Goal: Task Accomplishment & Management: Manage account settings

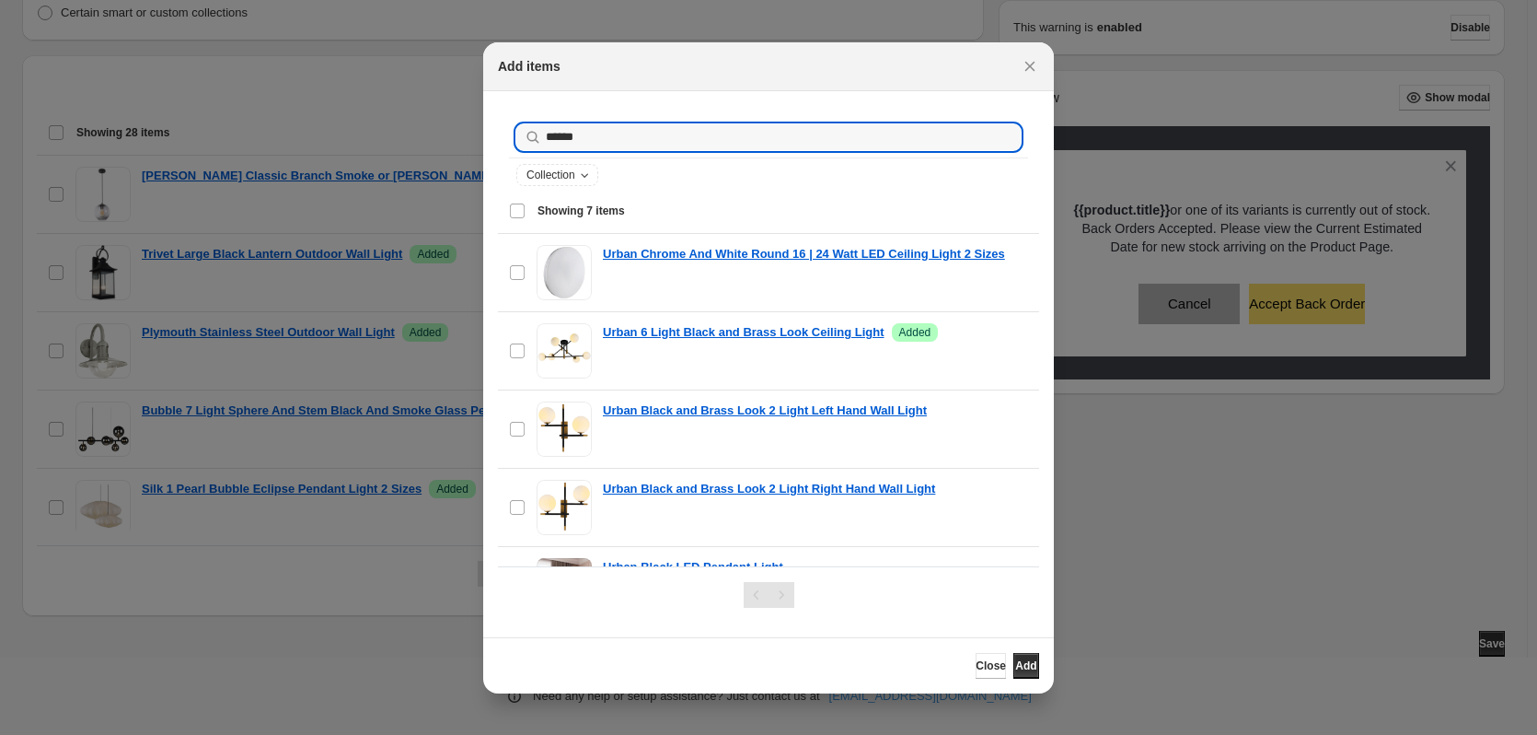
type input "******"
click at [991, 138] on icon ":r1d:" at bounding box center [1000, 137] width 18 height 18
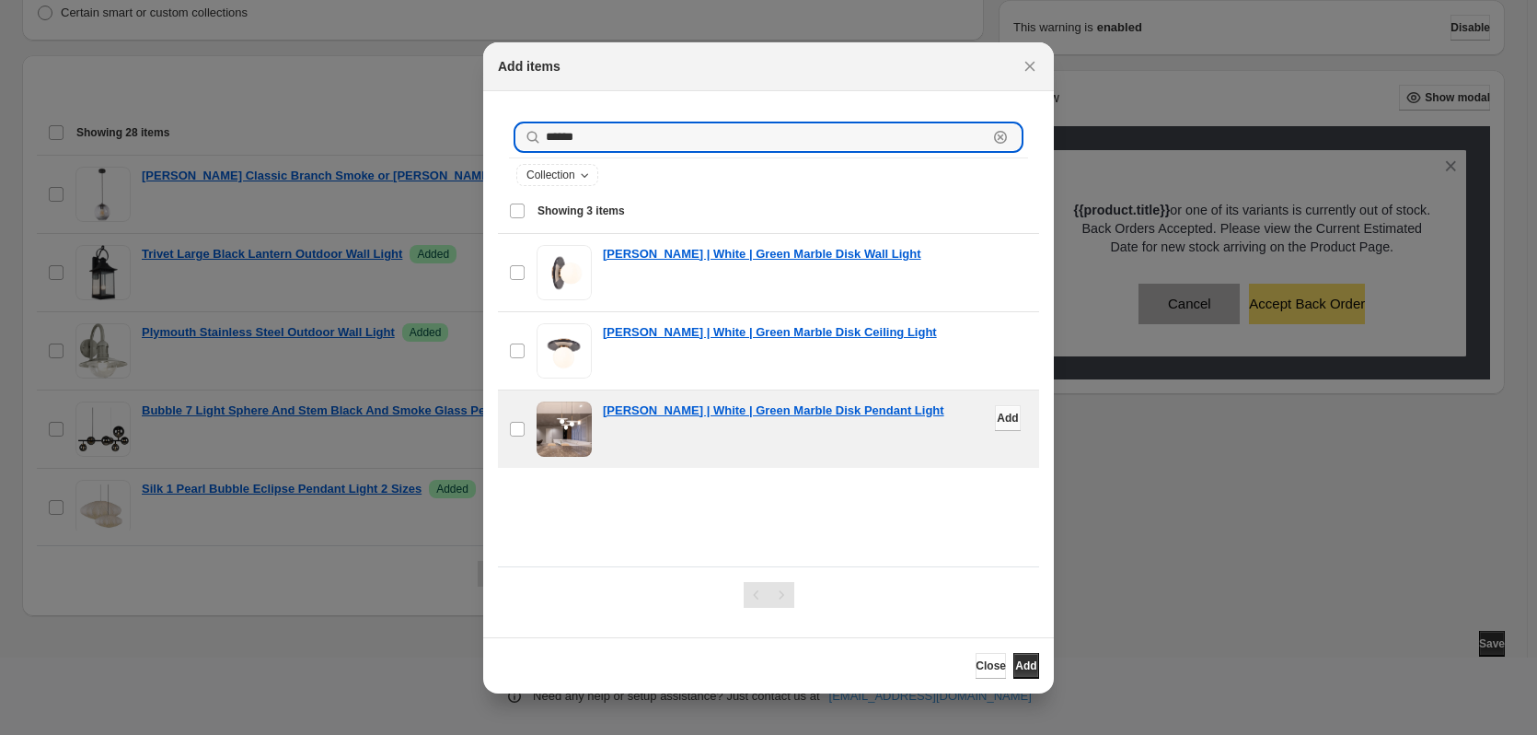
type input "******"
click at [997, 423] on span "Add" at bounding box center [1007, 418] width 21 height 15
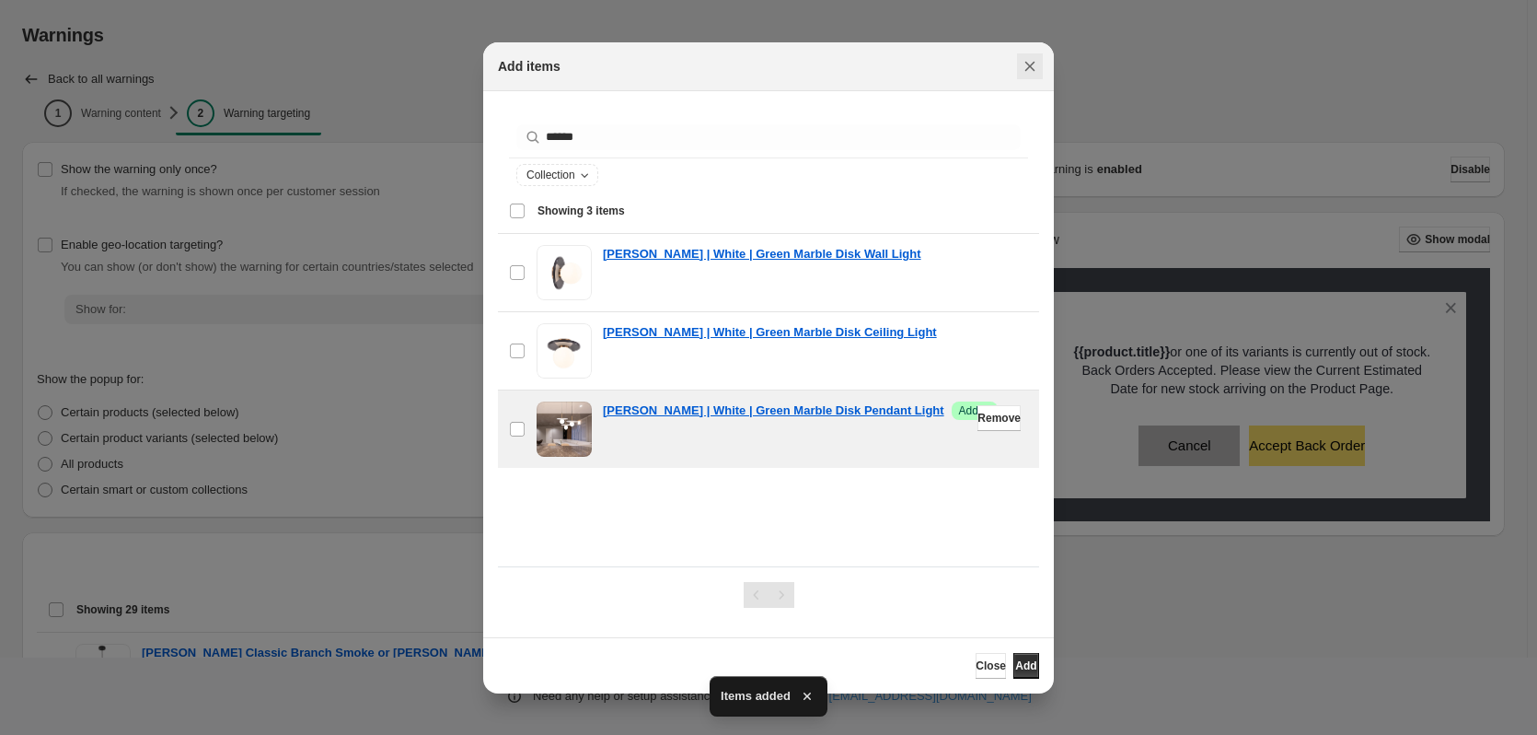
click at [1025, 72] on icon "Close" at bounding box center [1030, 66] width 18 height 18
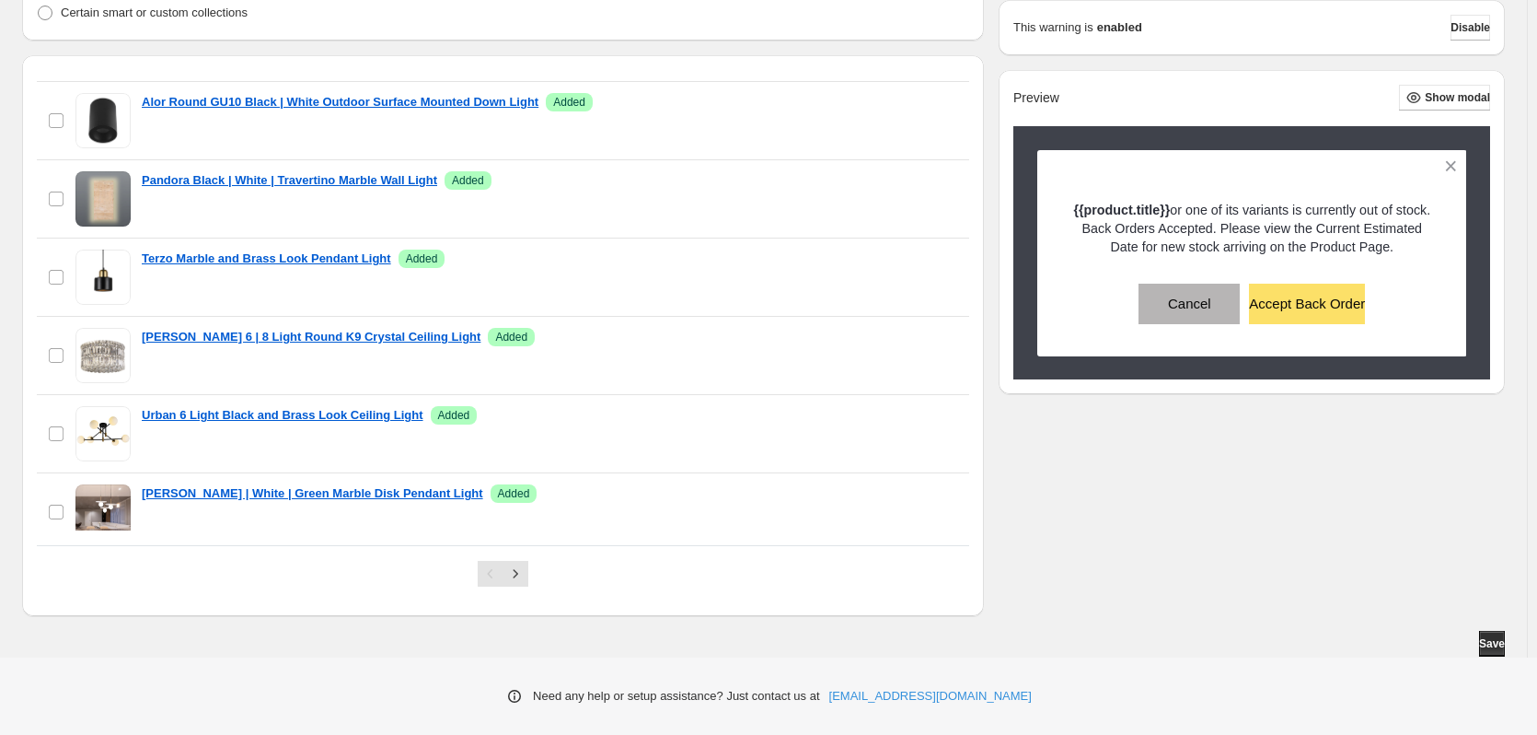
scroll to position [1894, 0]
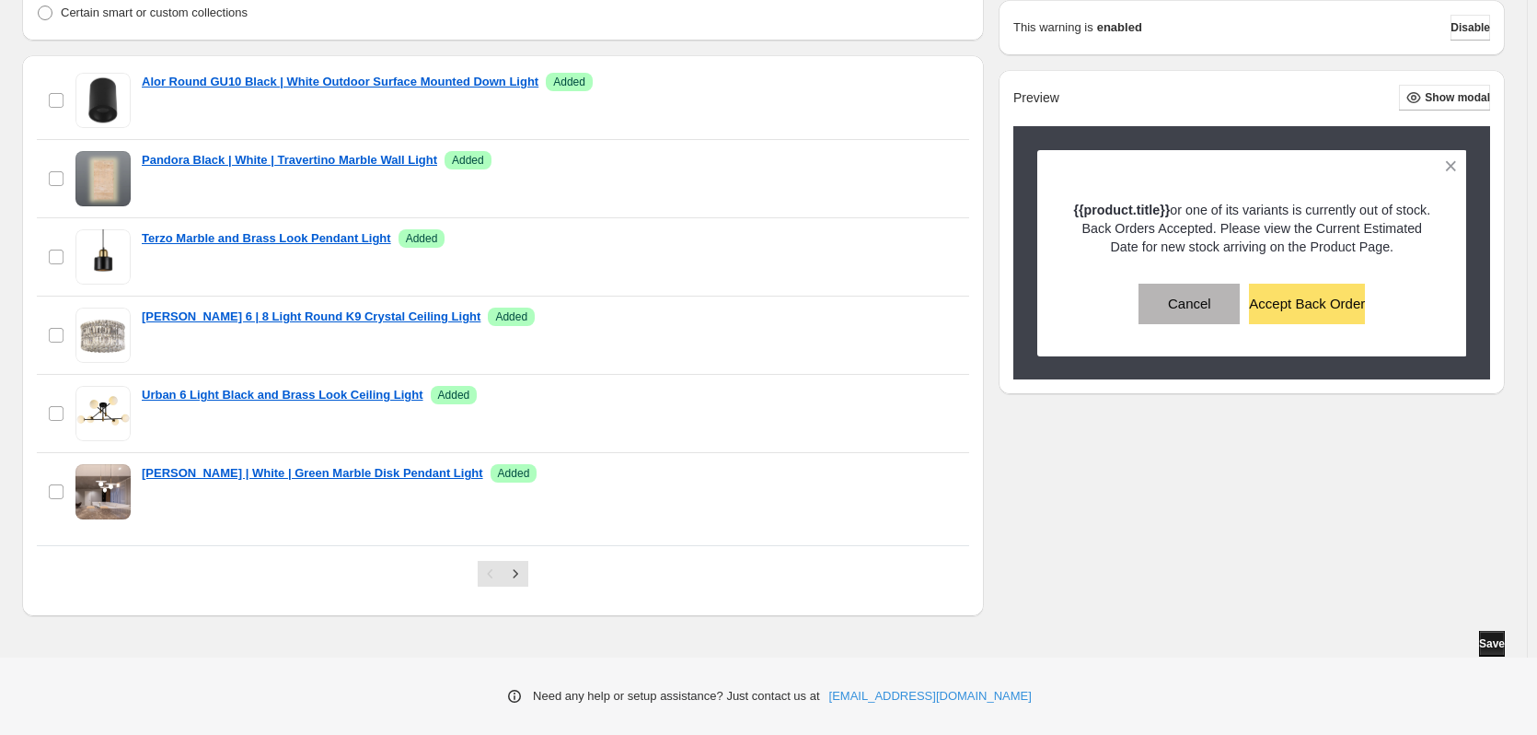
click at [1489, 643] on span "Save" at bounding box center [1492, 643] width 26 height 15
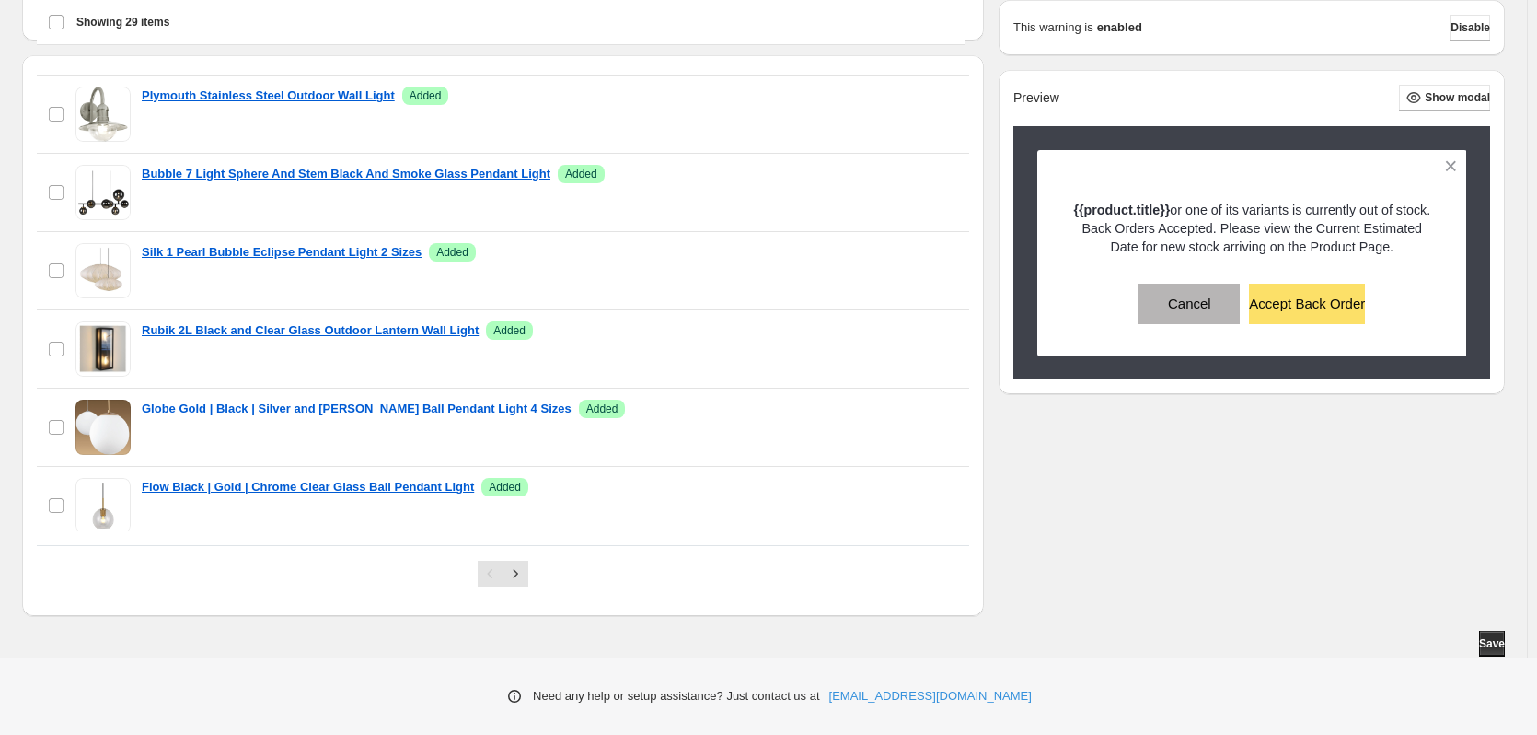
scroll to position [145, 0]
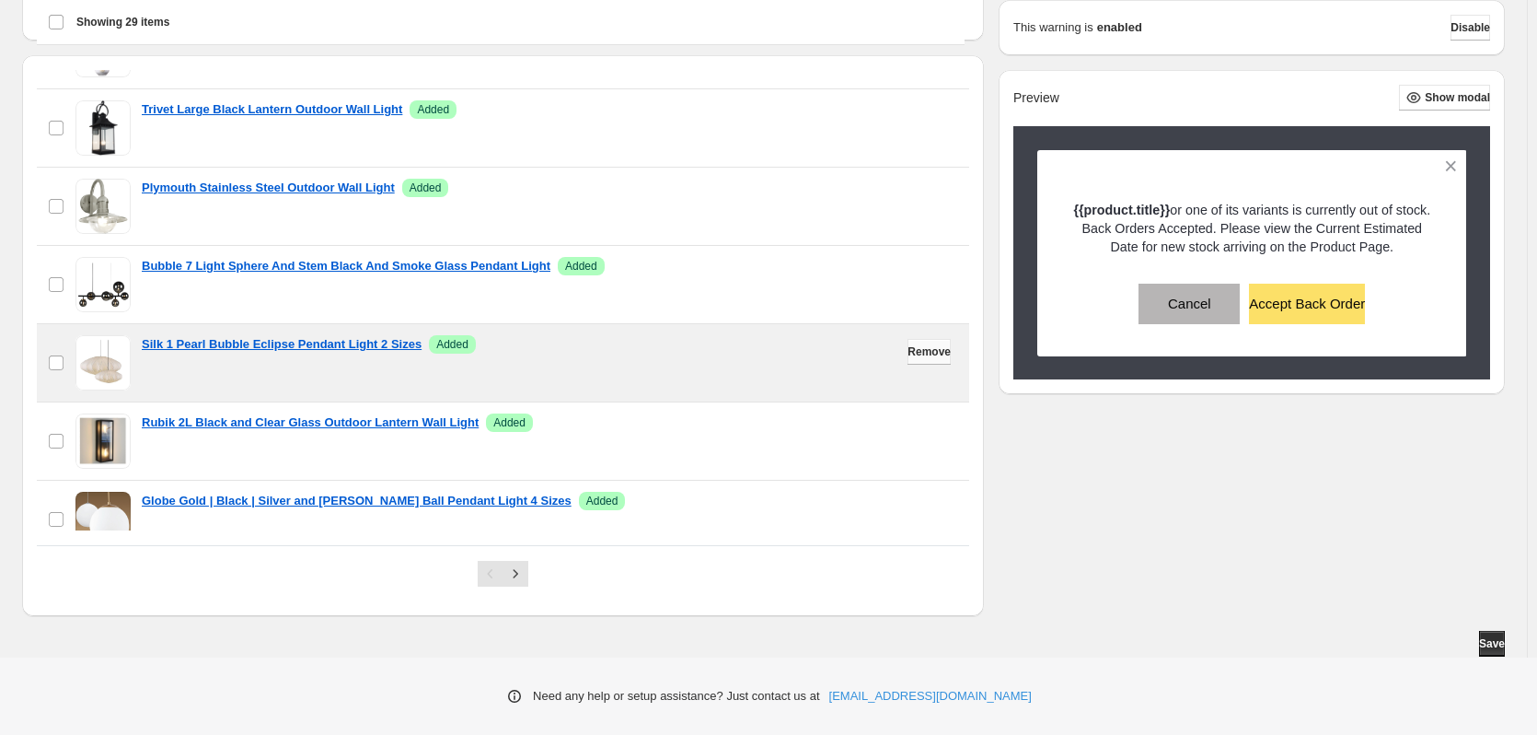
click at [908, 355] on span "Remove" at bounding box center [929, 351] width 43 height 15
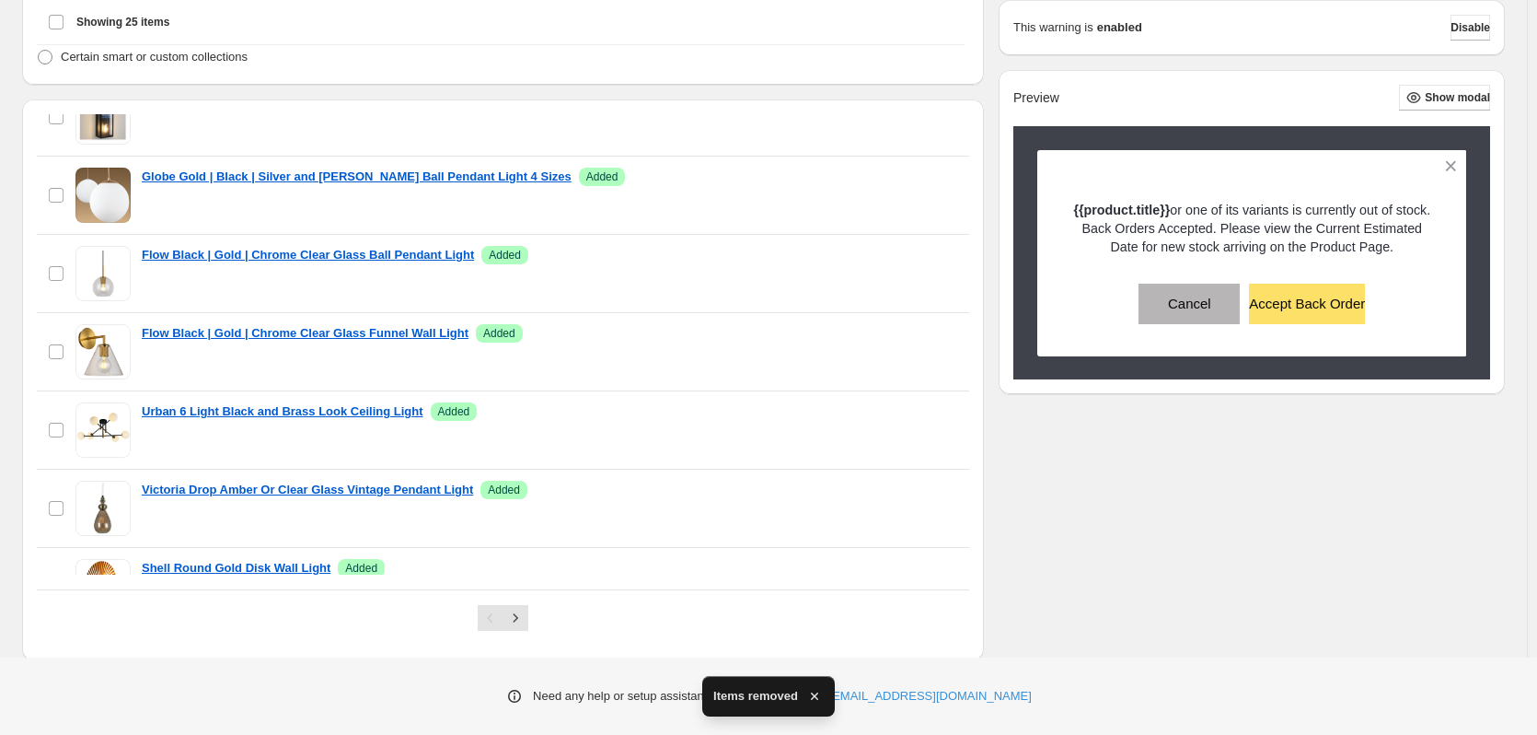
scroll to position [478, 0]
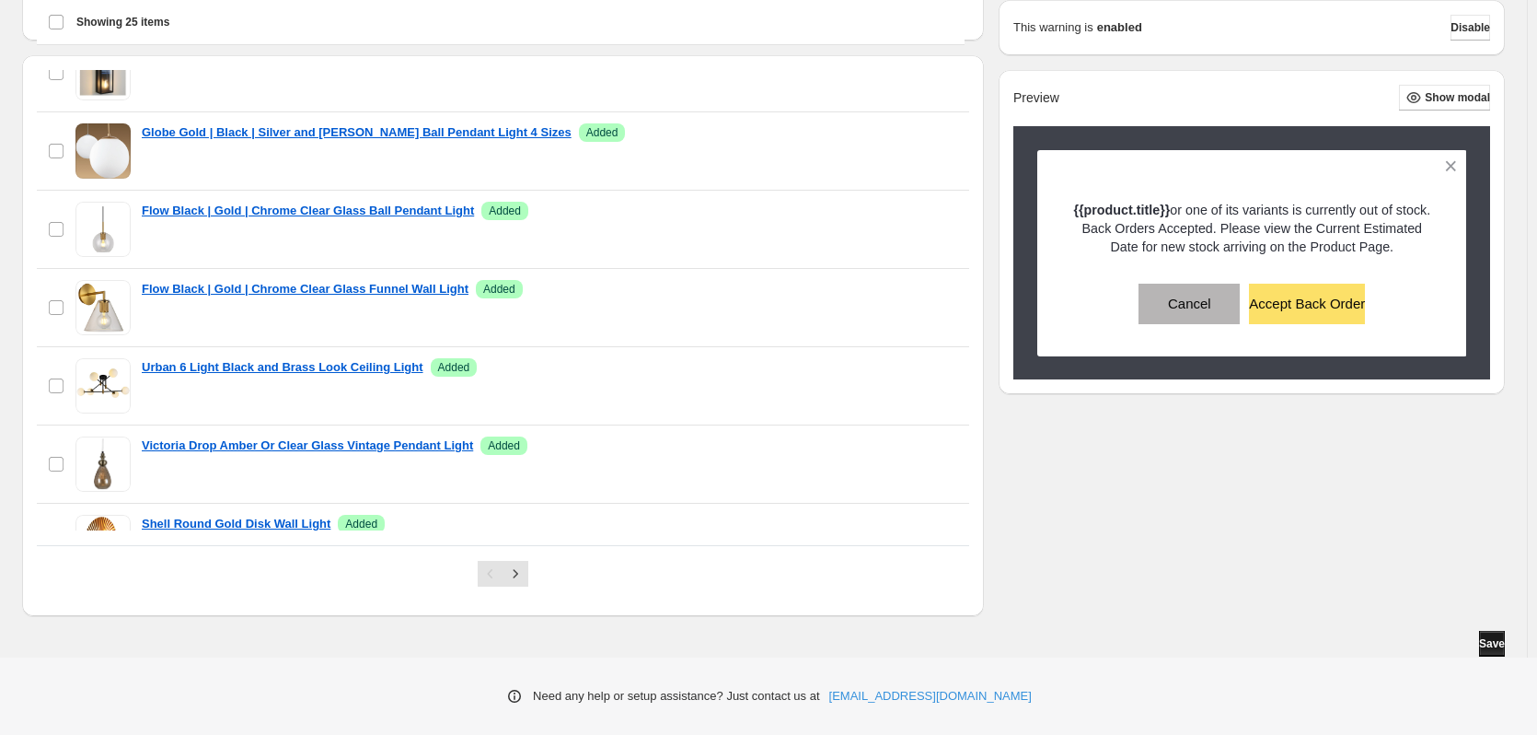
click at [1486, 646] on span "Save" at bounding box center [1492, 643] width 26 height 15
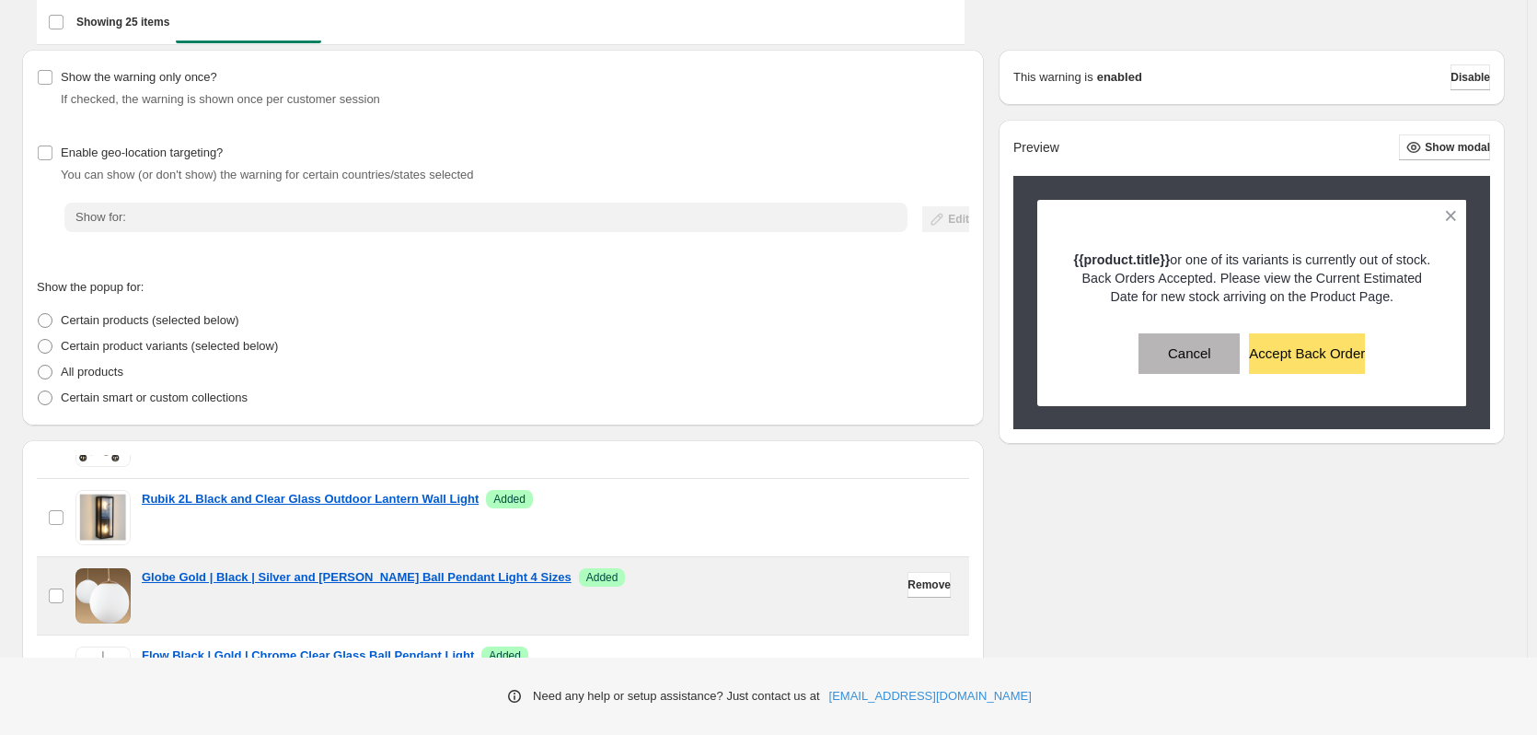
scroll to position [421, 0]
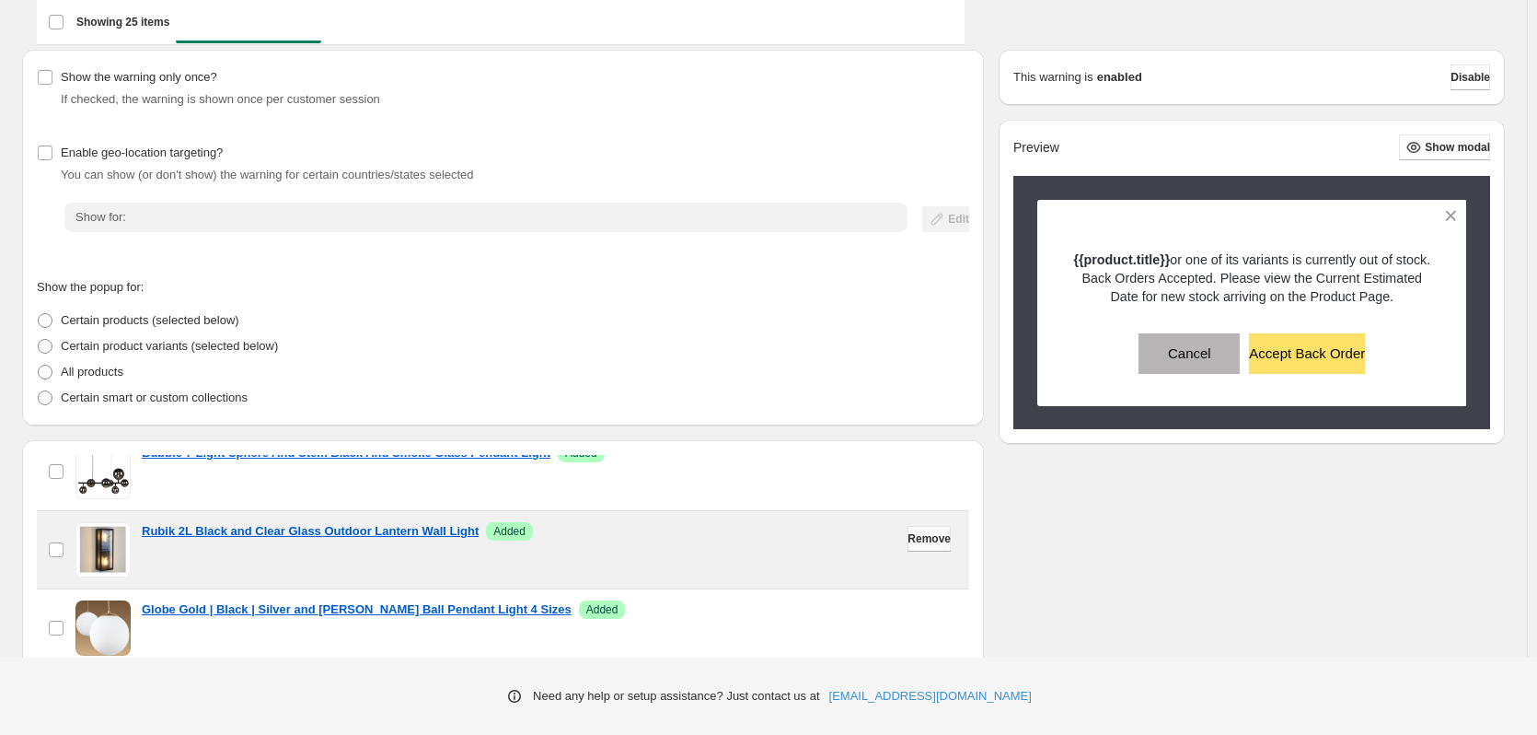
click at [927, 536] on span "Remove" at bounding box center [929, 538] width 43 height 15
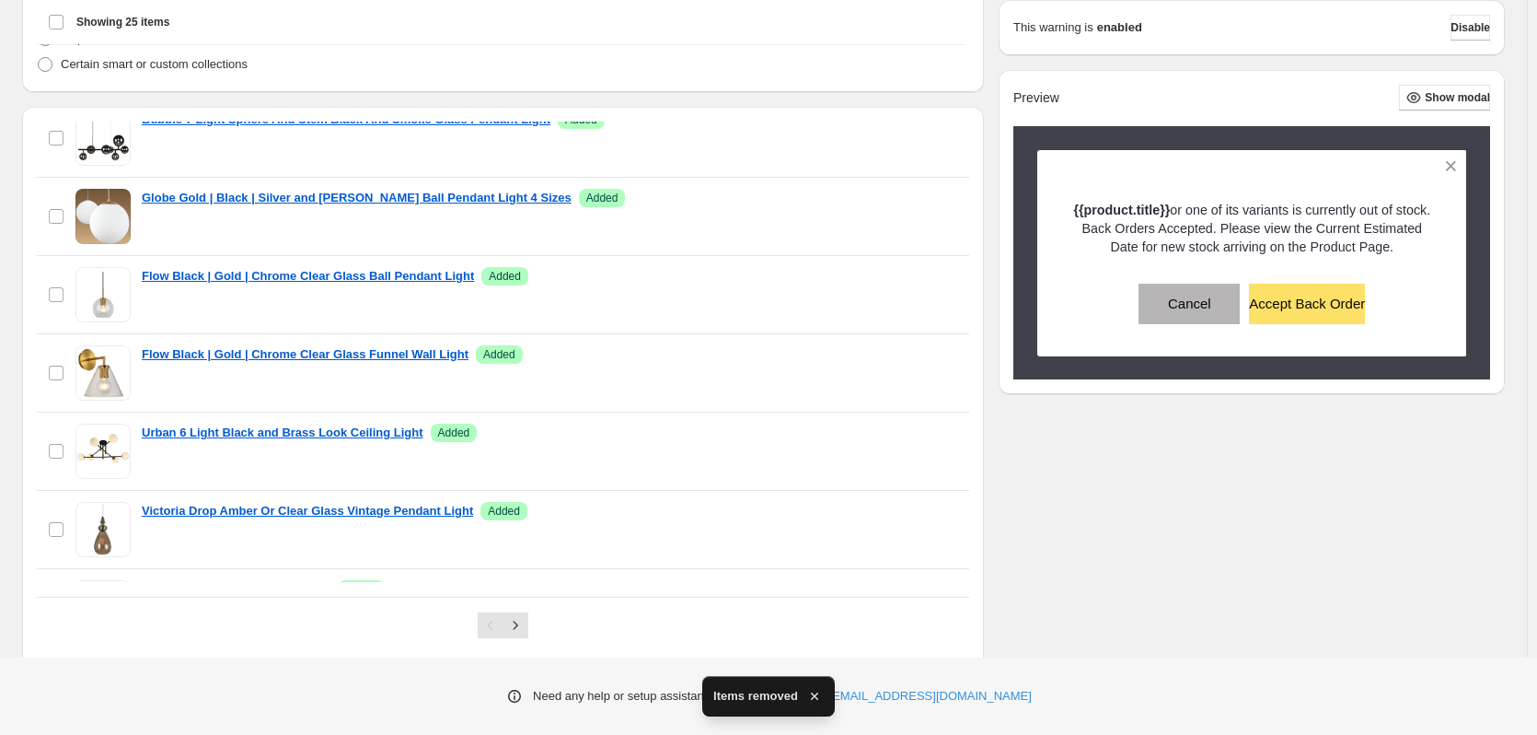
scroll to position [478, 0]
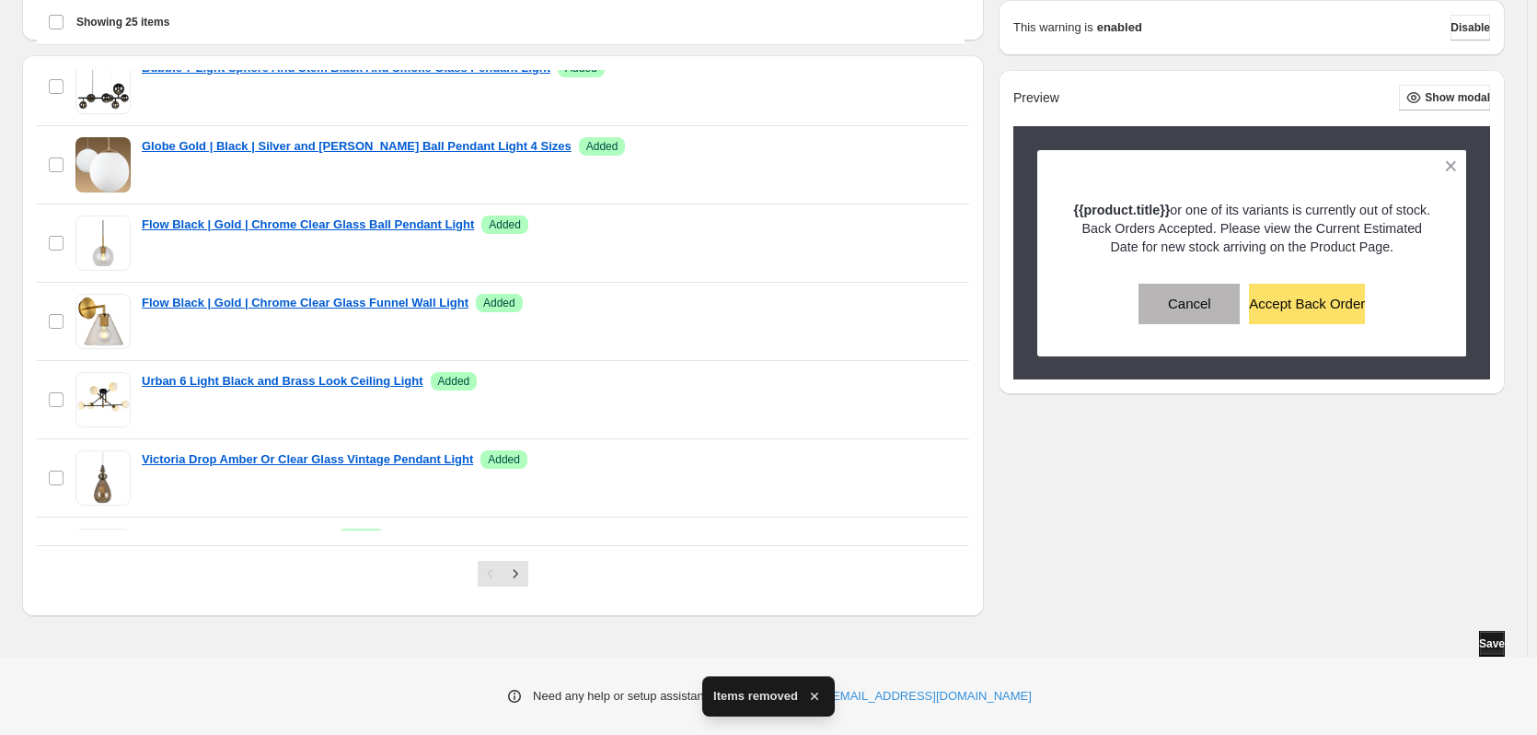
click at [1492, 644] on span "Save" at bounding box center [1492, 643] width 26 height 15
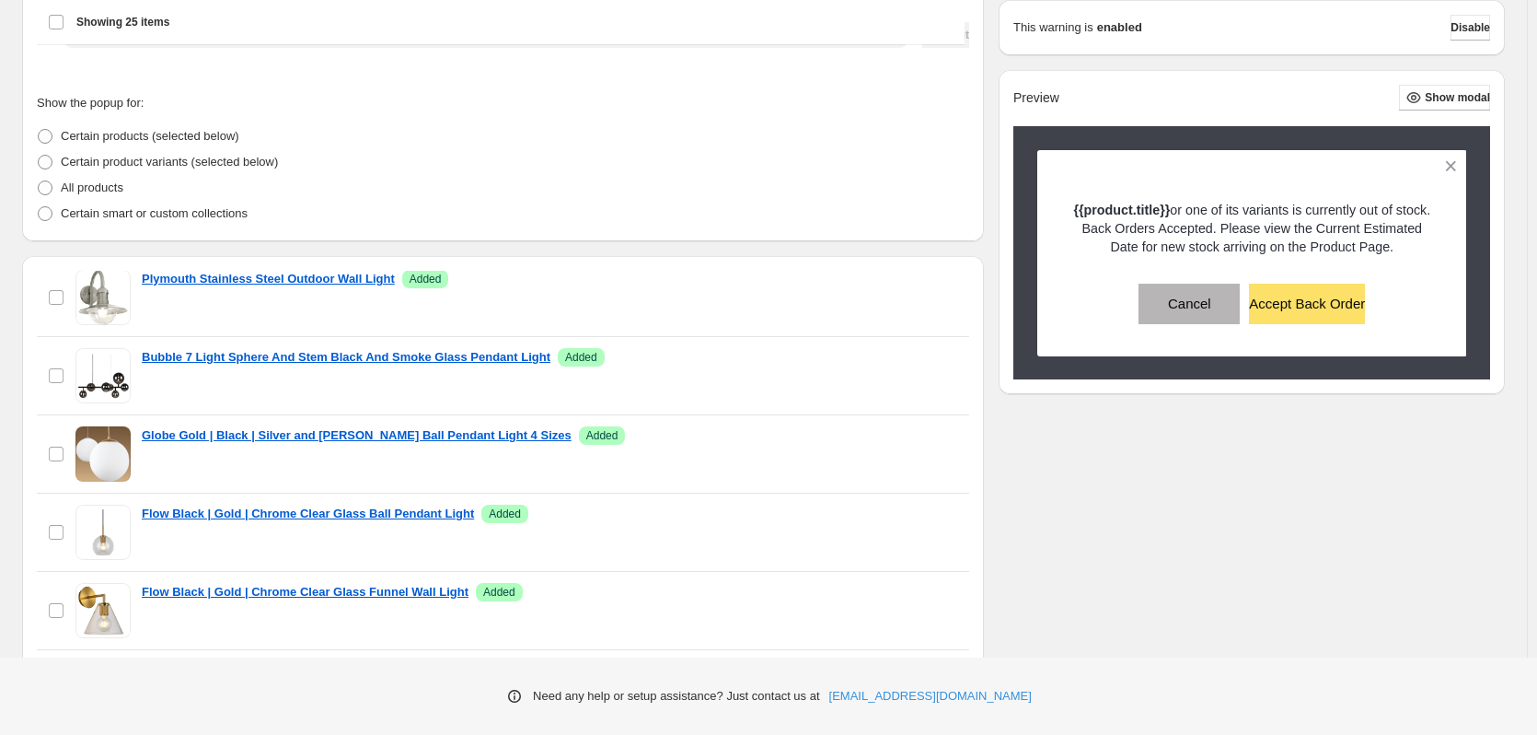
scroll to position [319, 0]
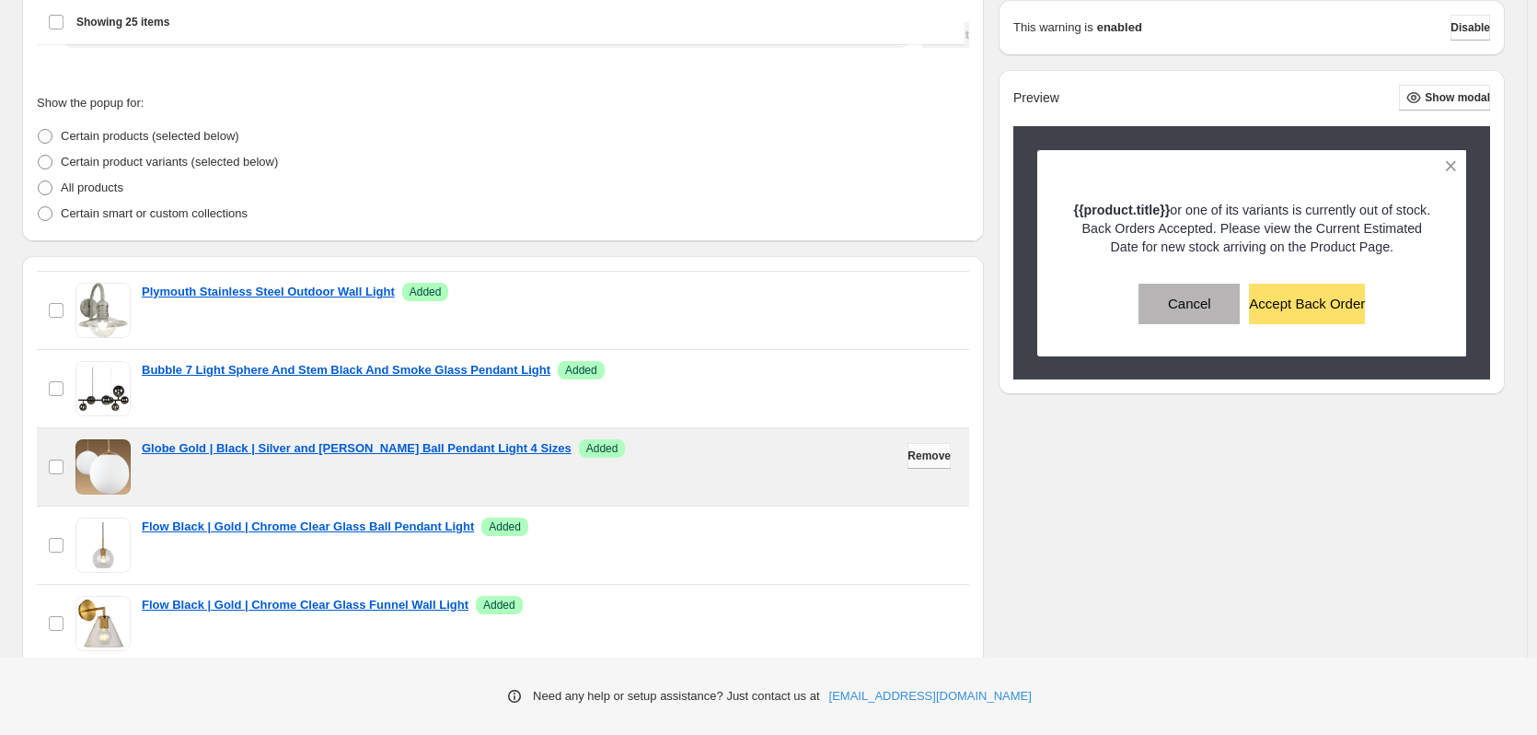
click at [920, 457] on span "Remove" at bounding box center [929, 455] width 43 height 15
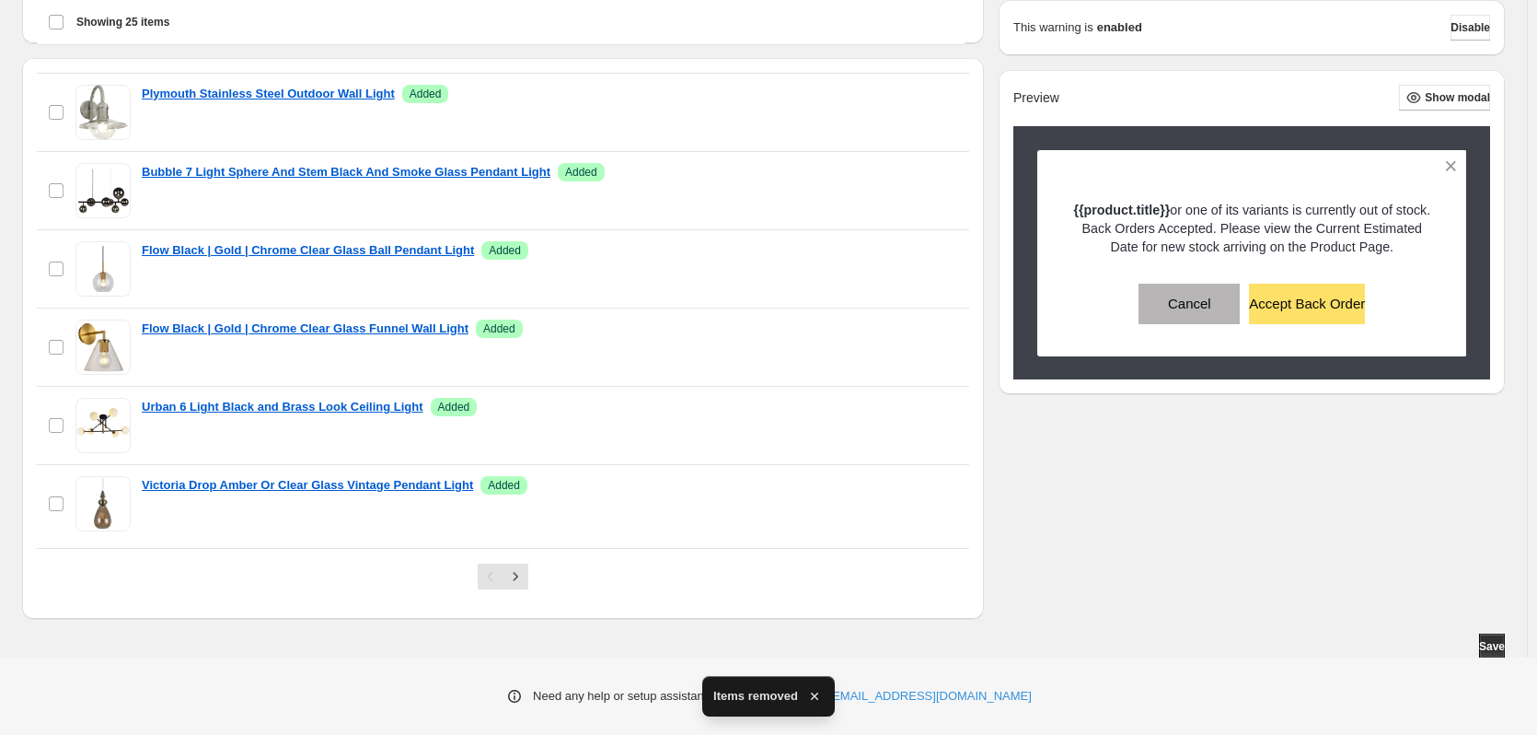
scroll to position [478, 0]
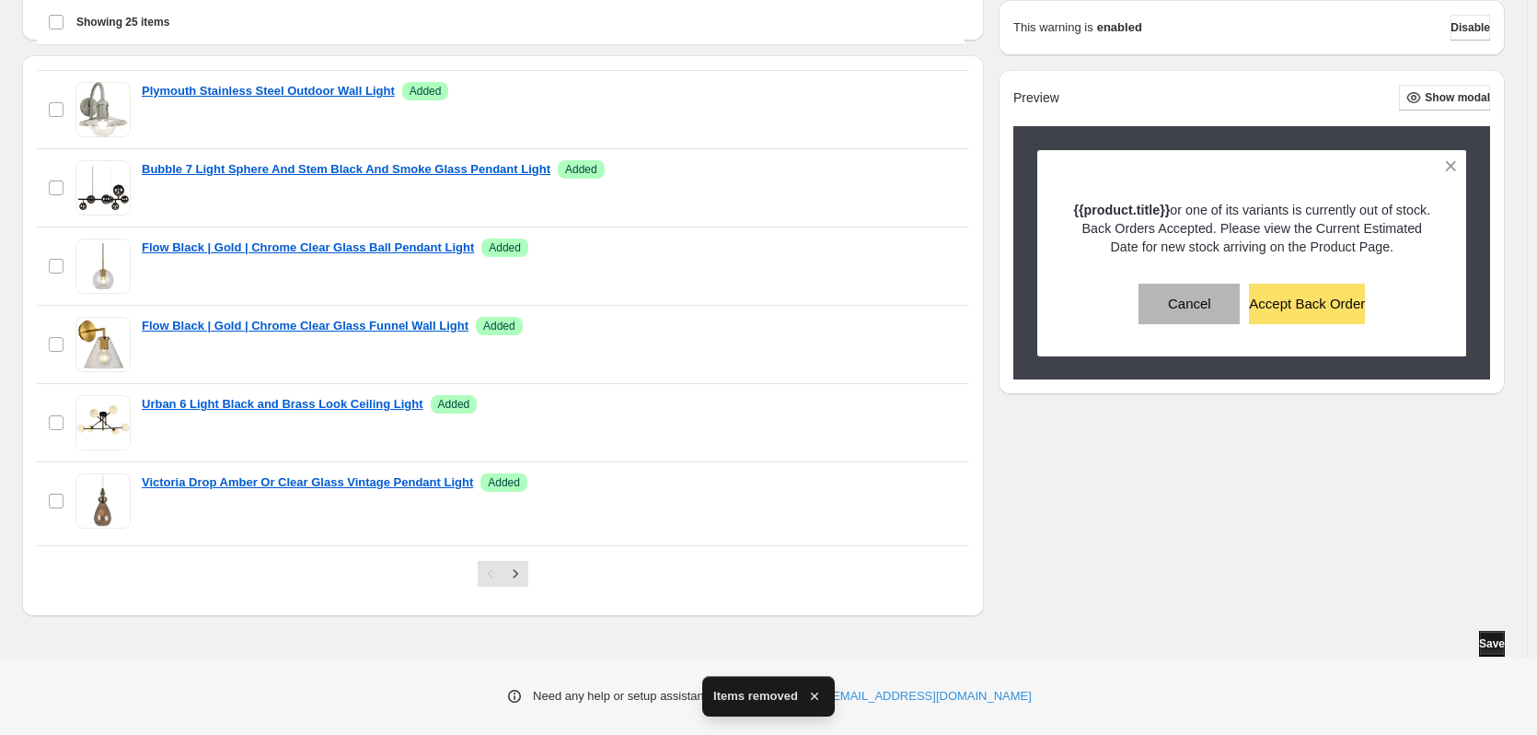
click at [1490, 647] on span "Save" at bounding box center [1492, 643] width 26 height 15
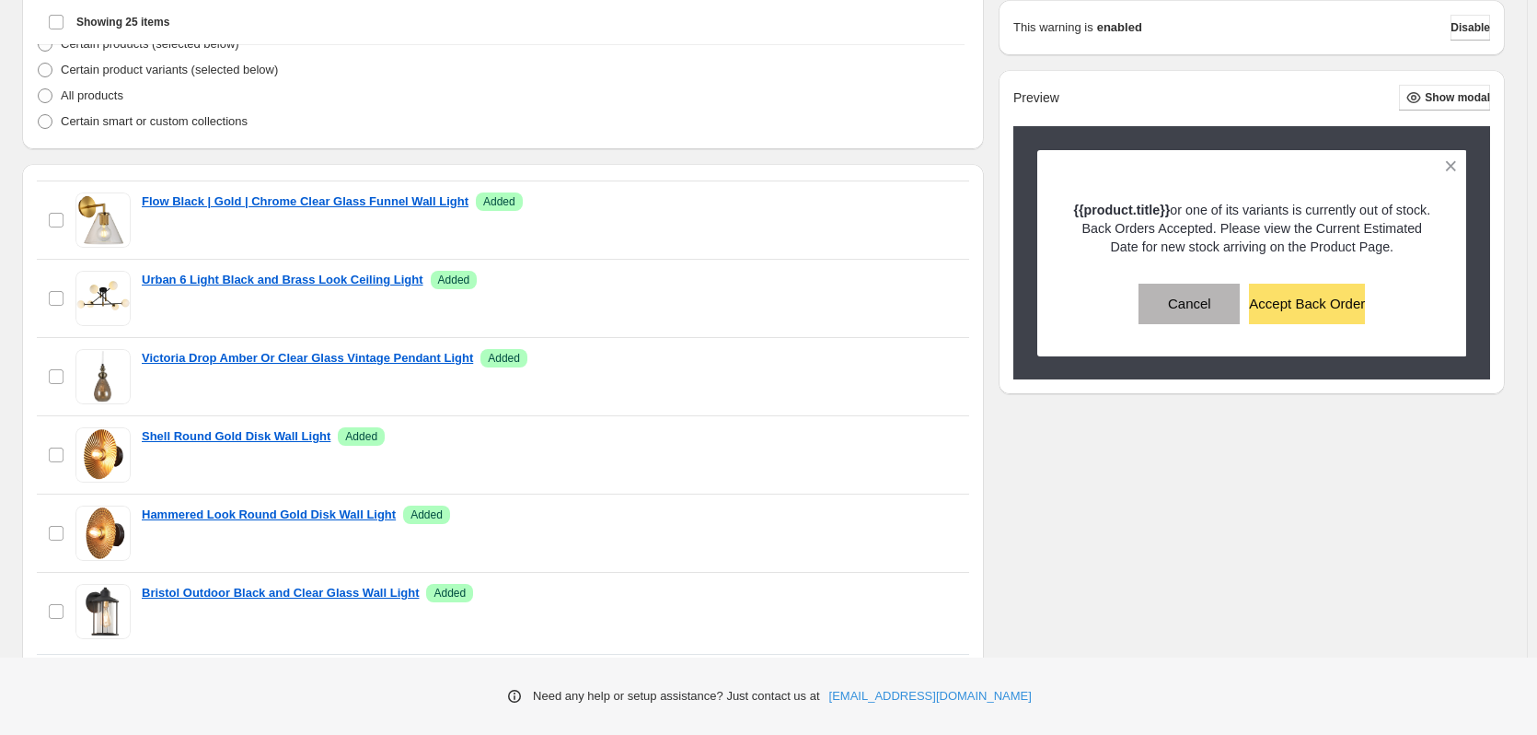
scroll to position [596, 0]
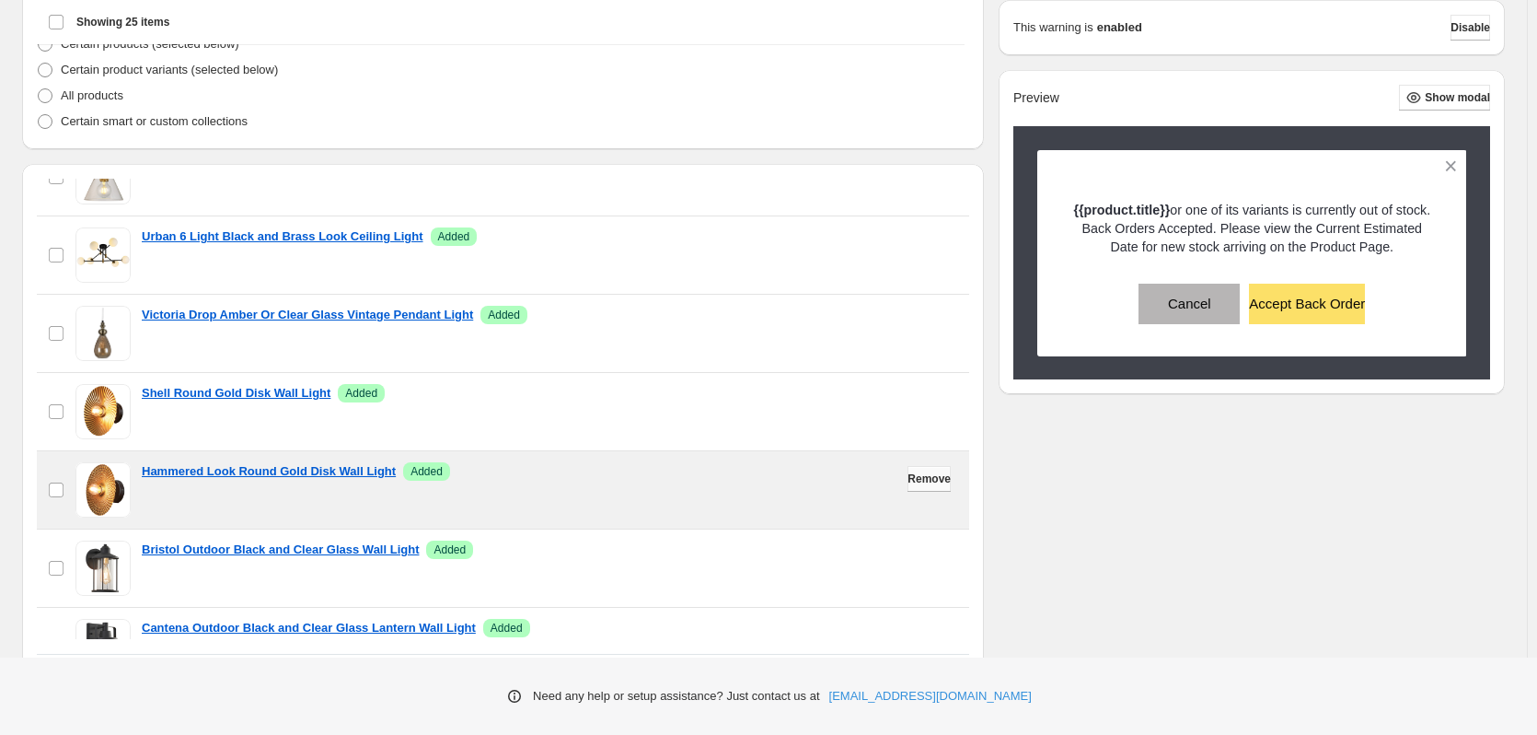
click at [908, 487] on button "Remove" at bounding box center [929, 479] width 43 height 26
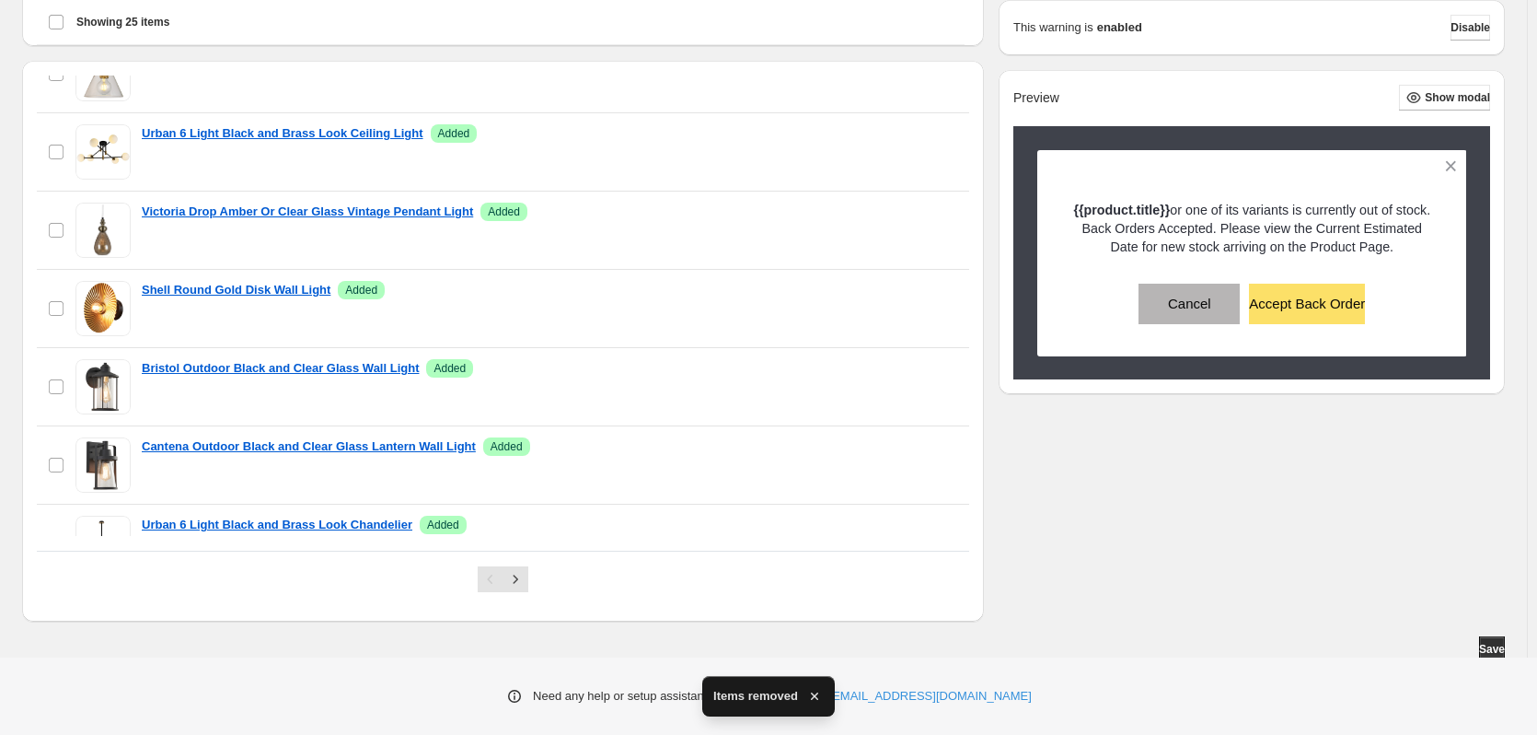
scroll to position [478, 0]
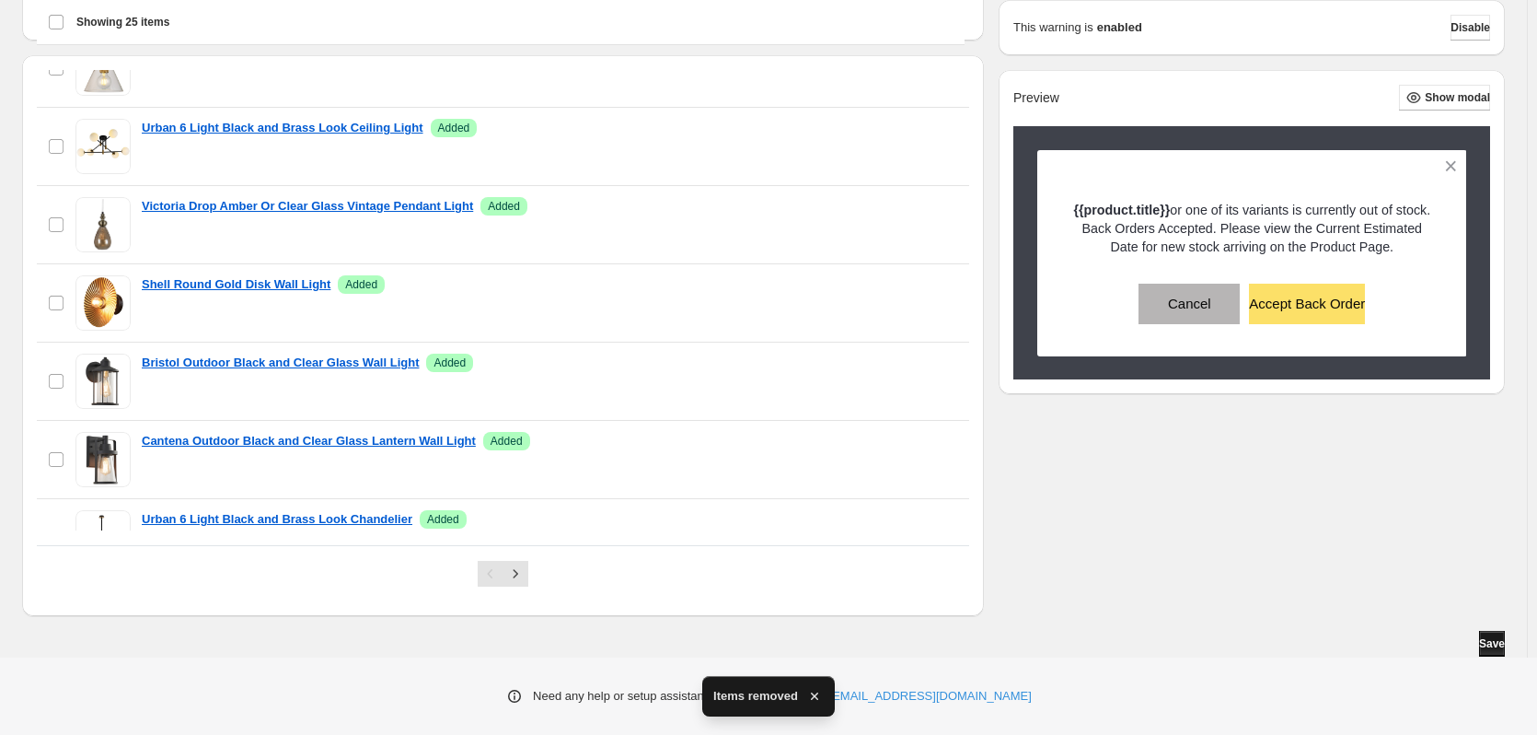
click at [1483, 642] on span "Save" at bounding box center [1492, 643] width 26 height 15
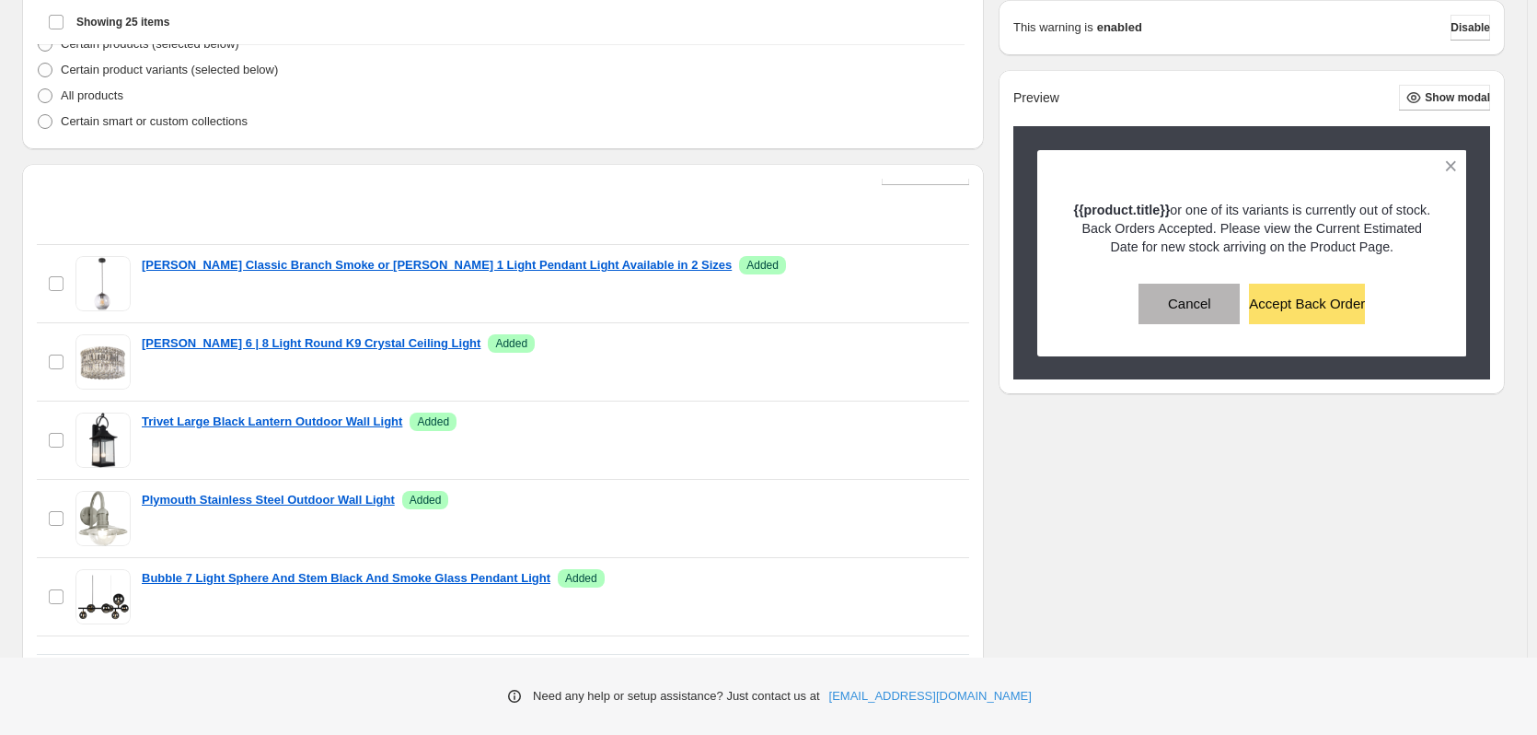
scroll to position [16, 0]
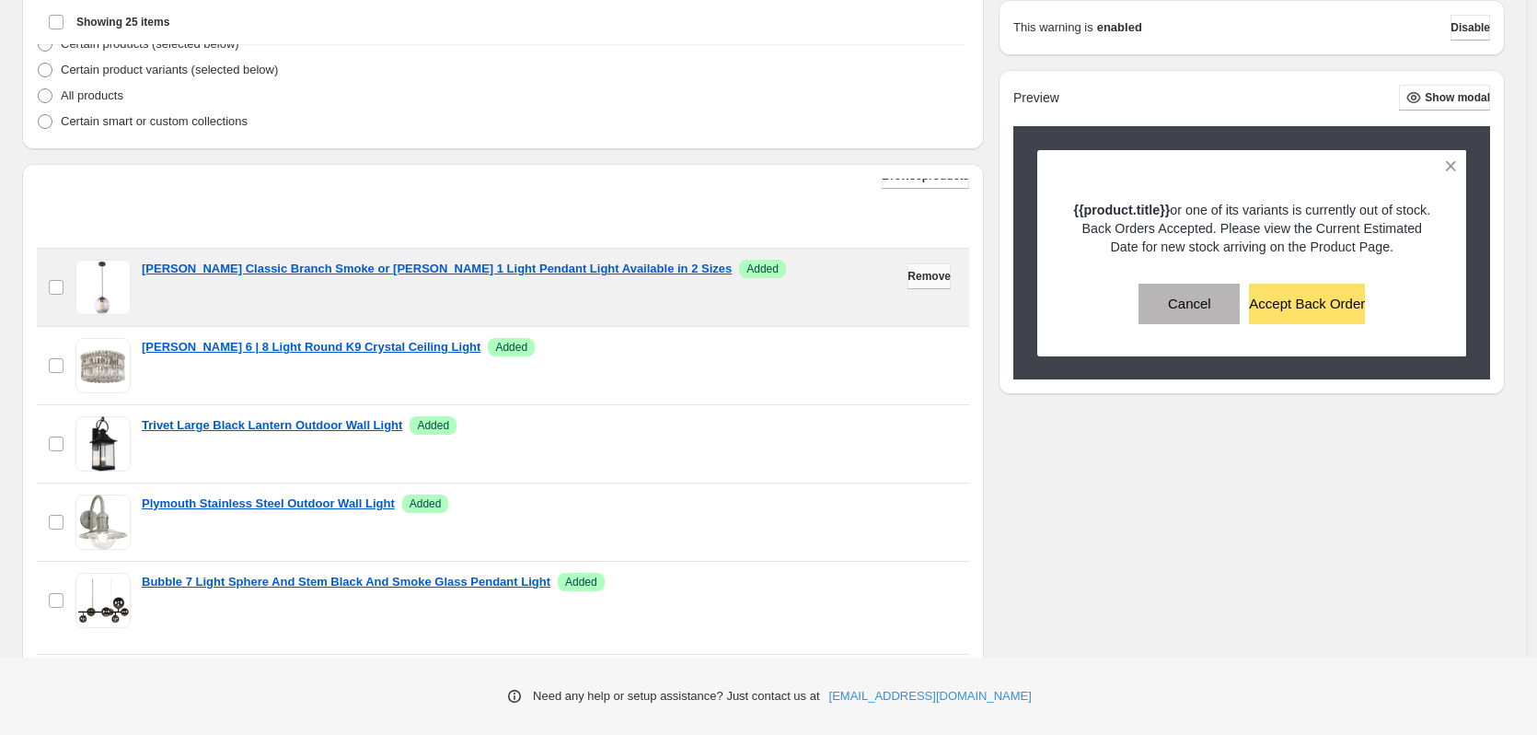
click at [908, 280] on span "Remove" at bounding box center [929, 276] width 43 height 15
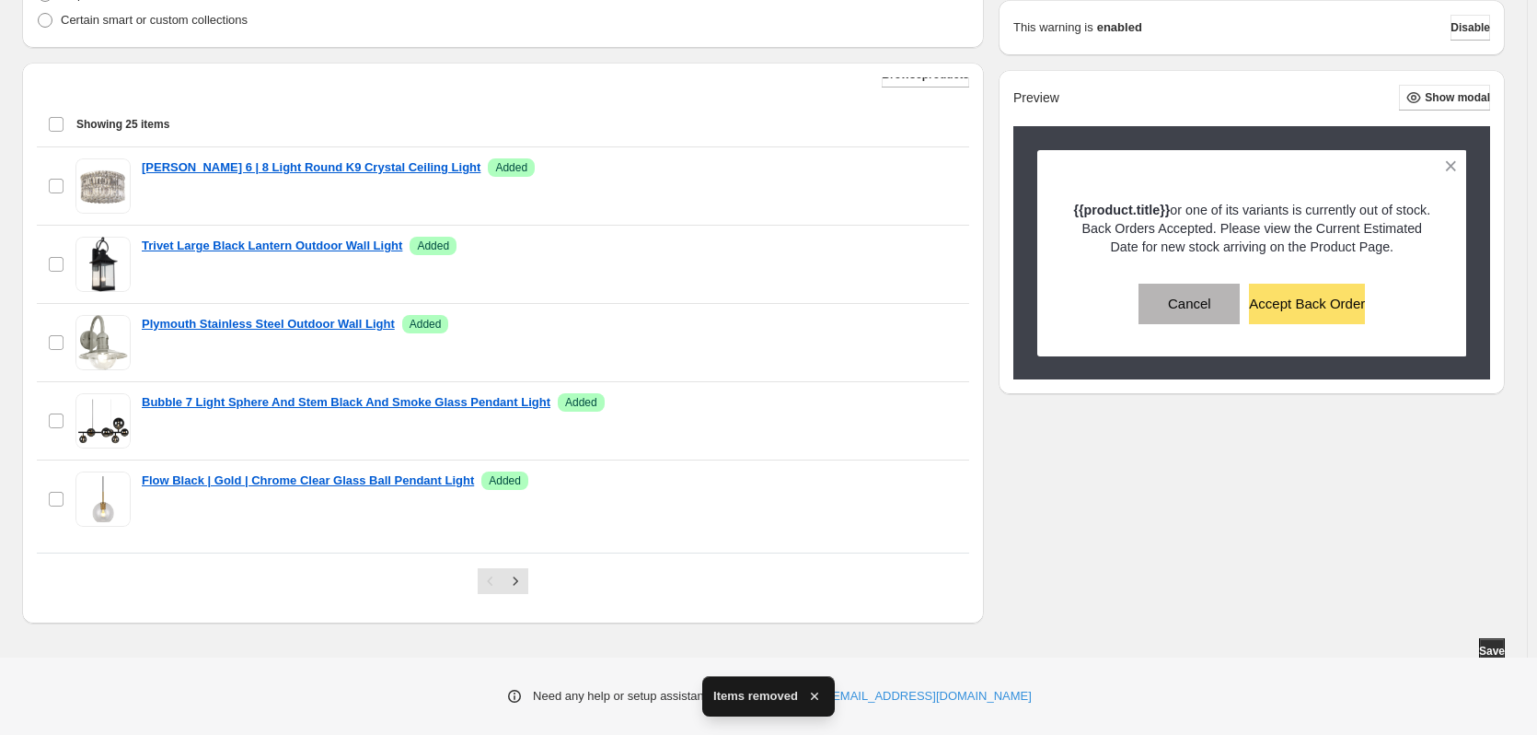
scroll to position [478, 0]
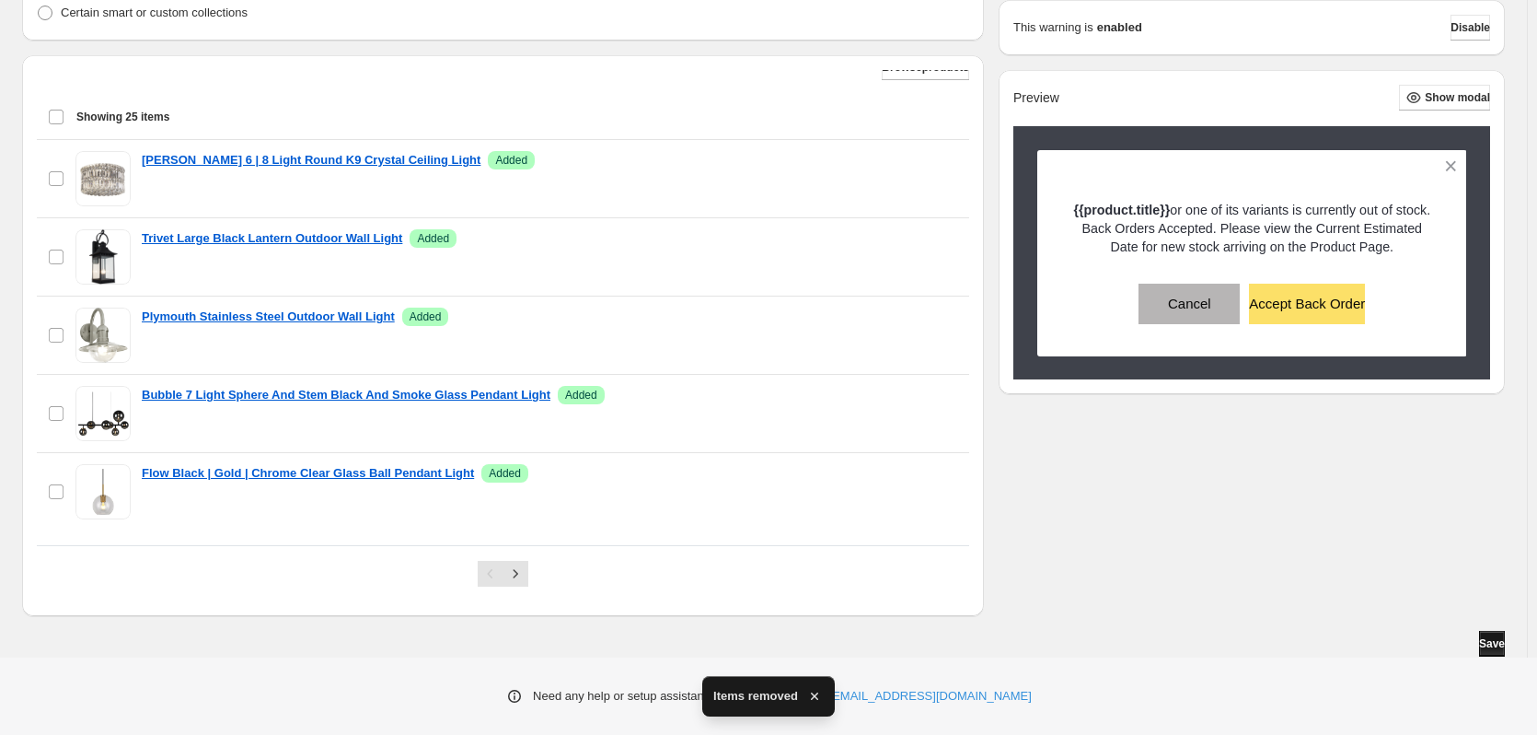
click at [1499, 643] on span "Save" at bounding box center [1492, 643] width 26 height 15
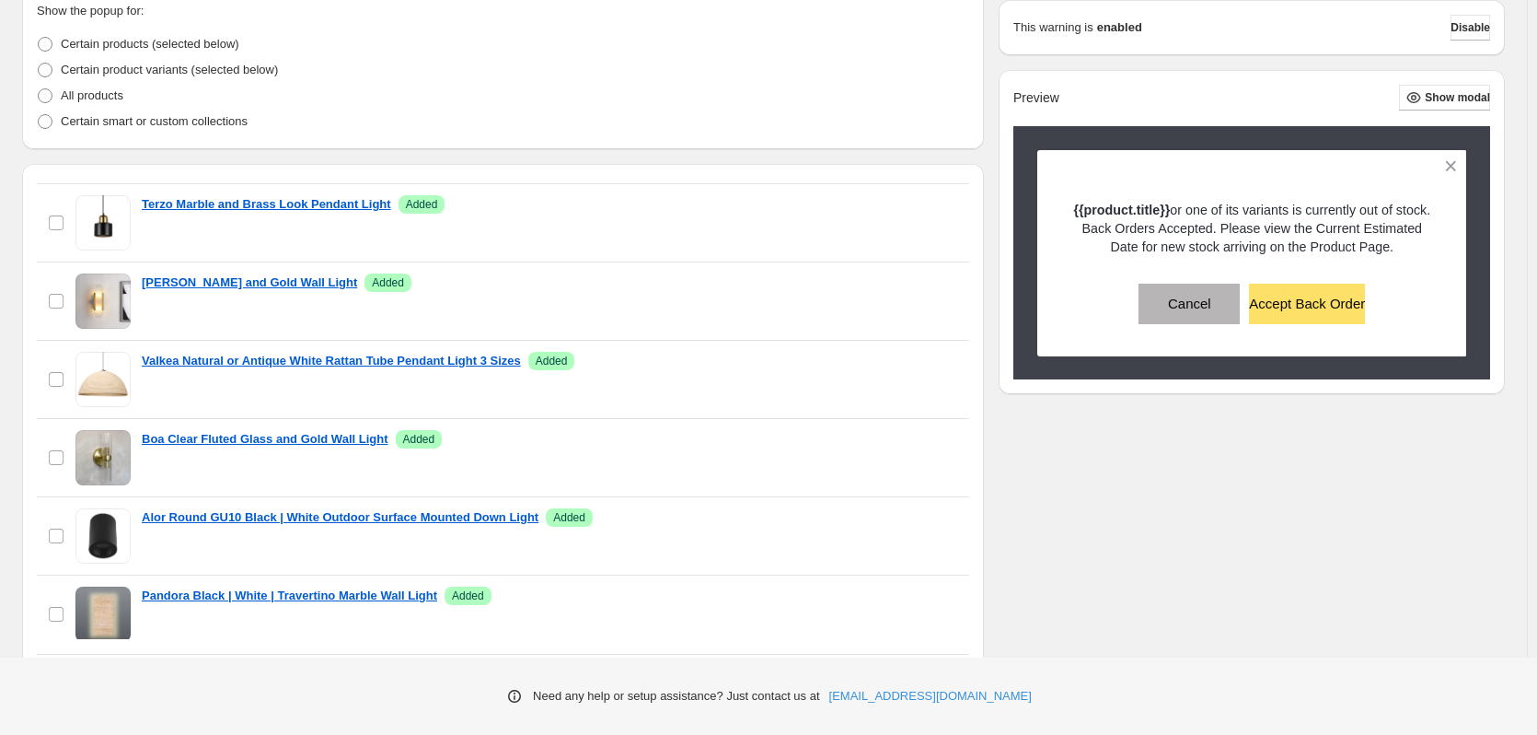
scroll to position [1581, 0]
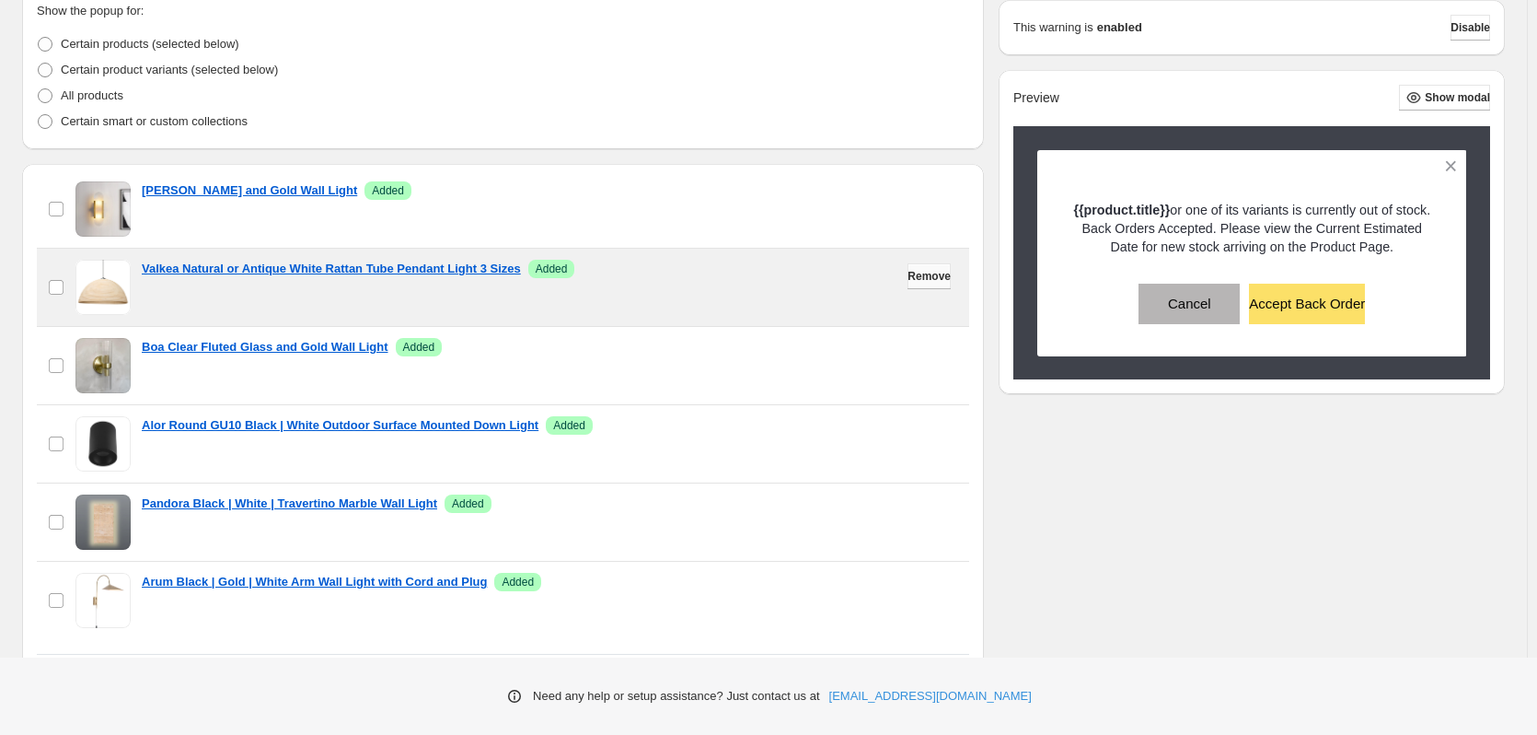
click at [908, 279] on span "Remove" at bounding box center [929, 276] width 43 height 15
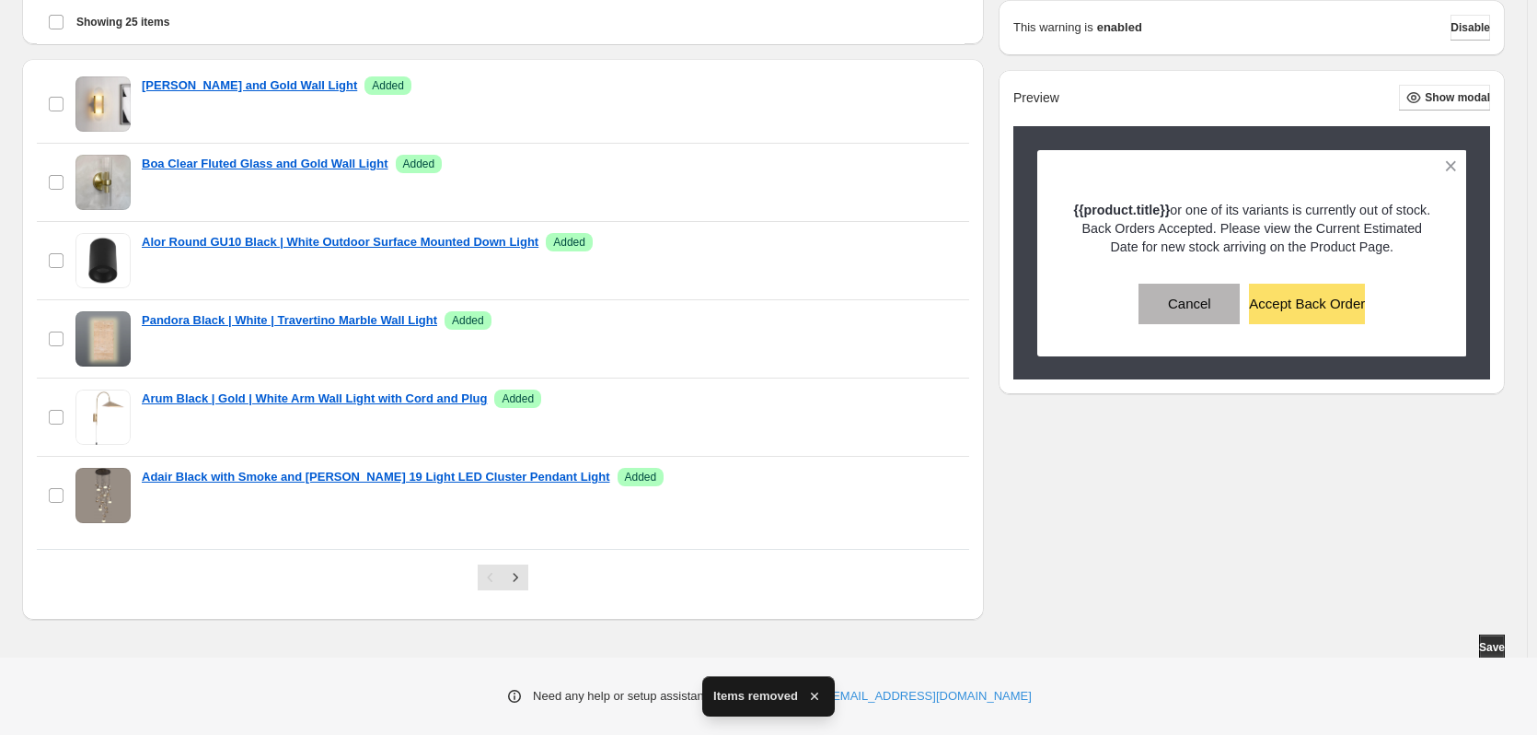
scroll to position [478, 0]
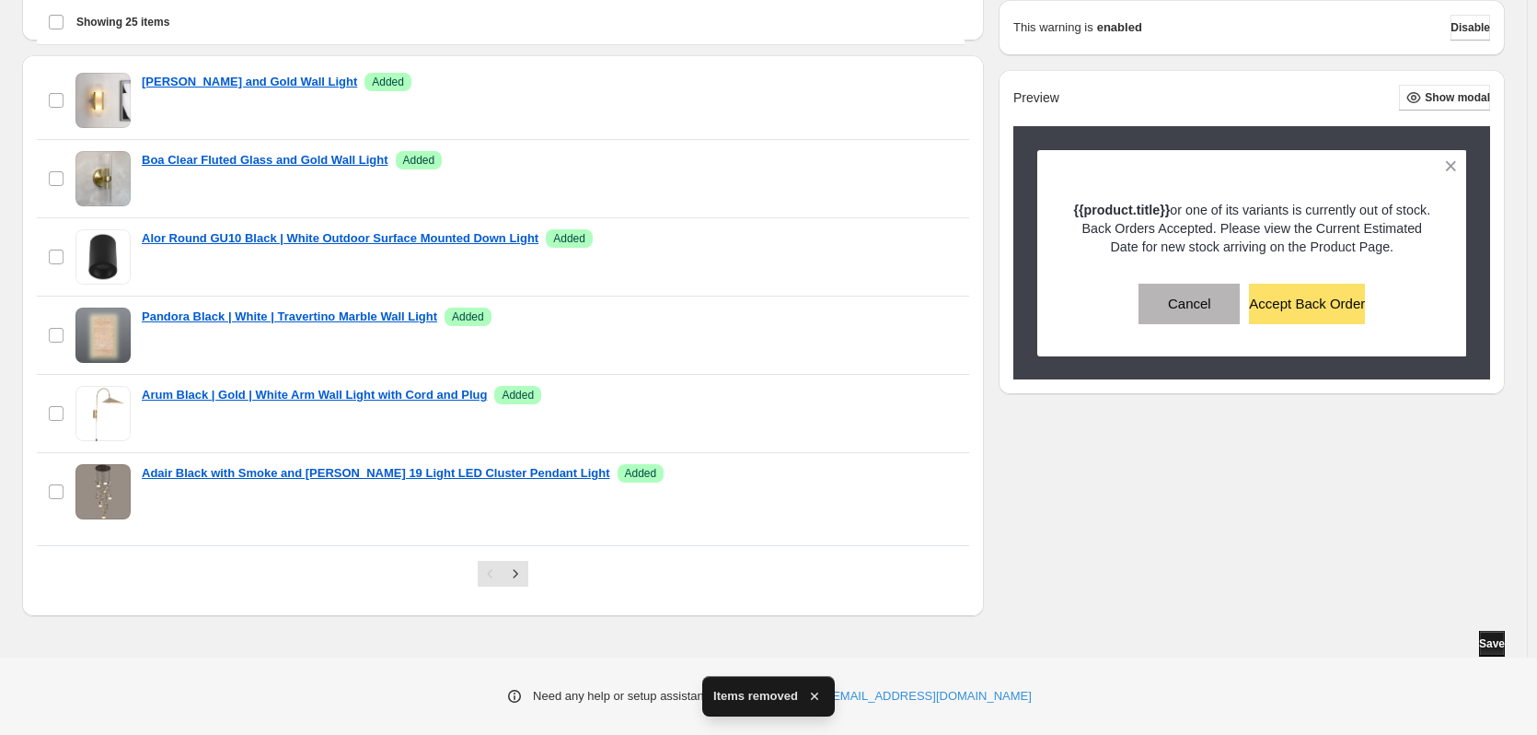
click at [1483, 643] on span "Save" at bounding box center [1492, 643] width 26 height 15
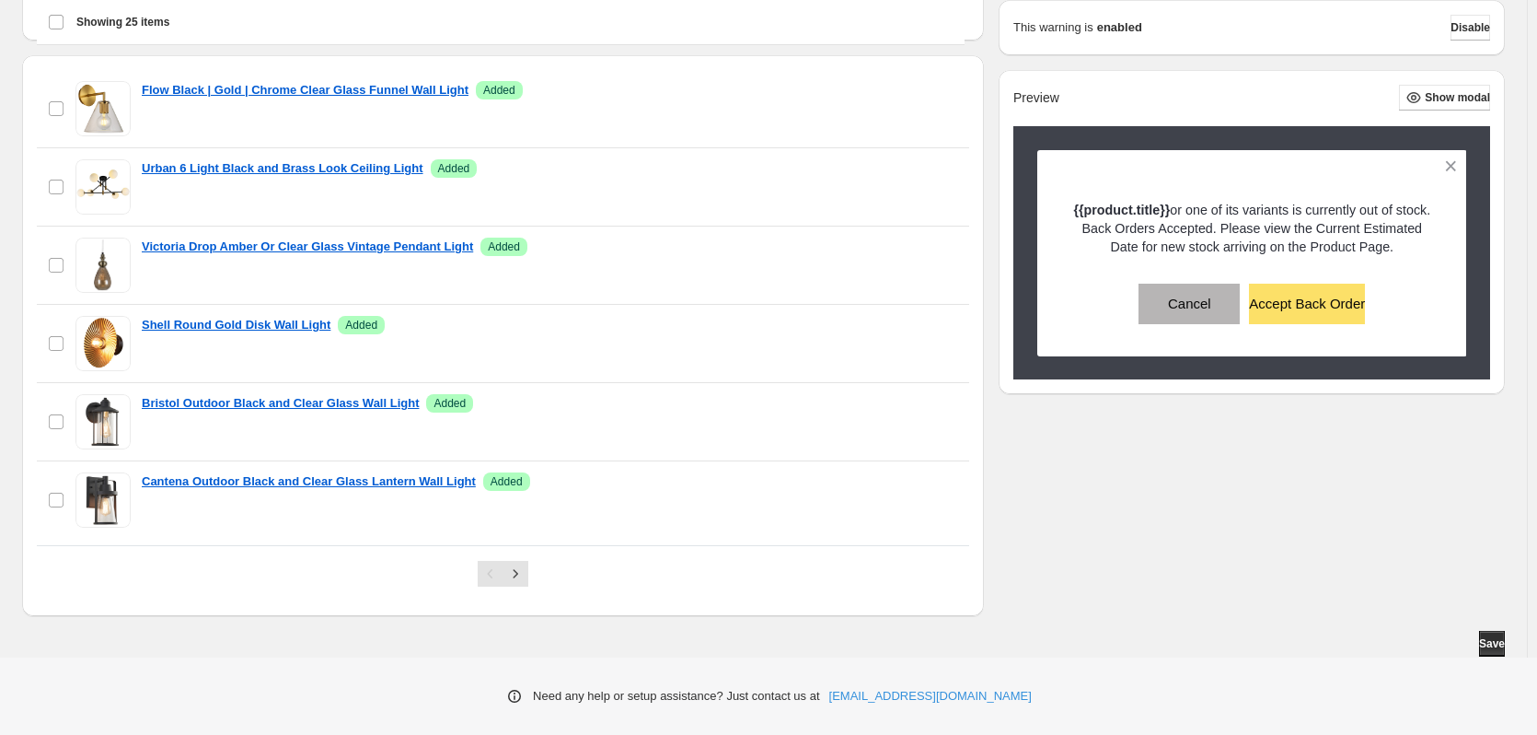
scroll to position [476, 0]
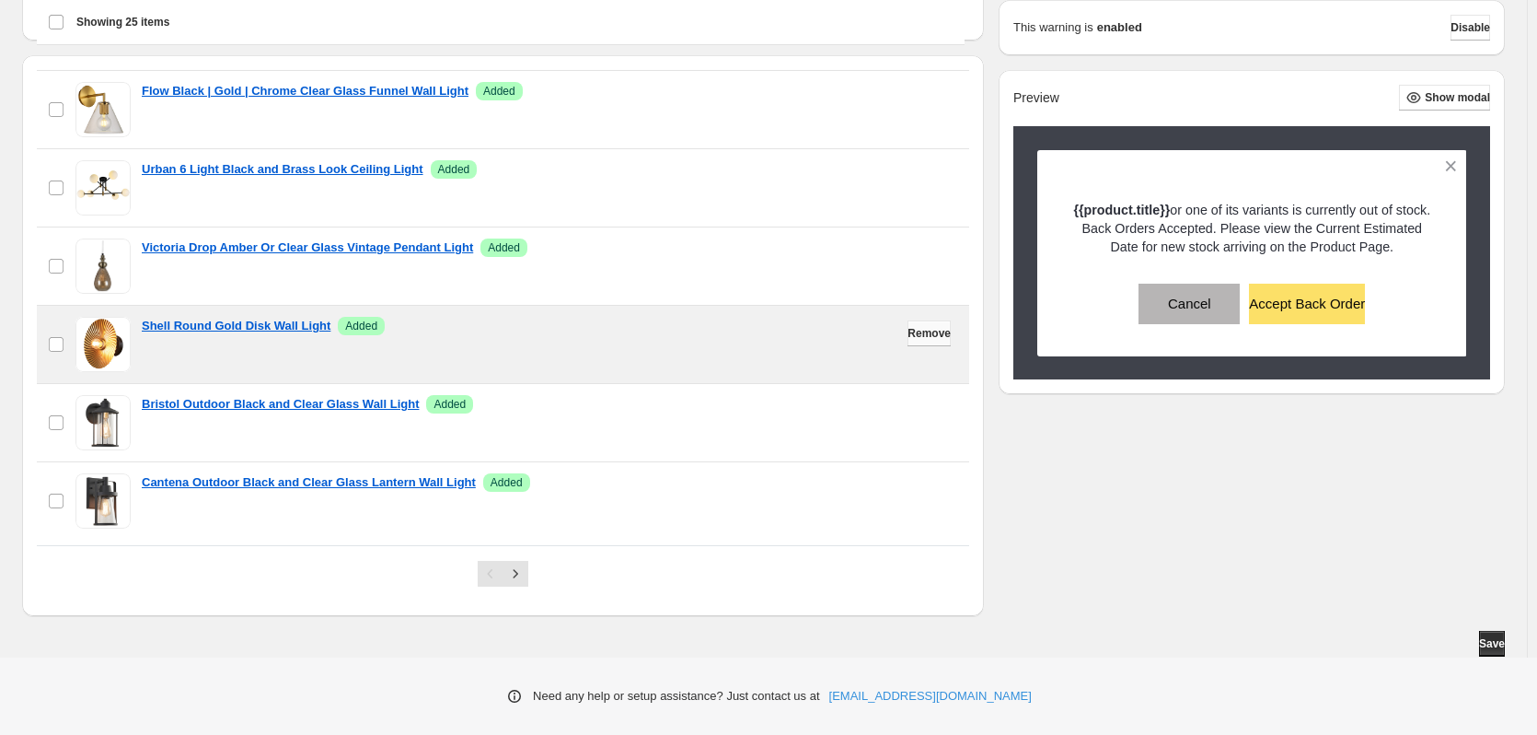
click at [916, 330] on span "Remove" at bounding box center [929, 333] width 43 height 15
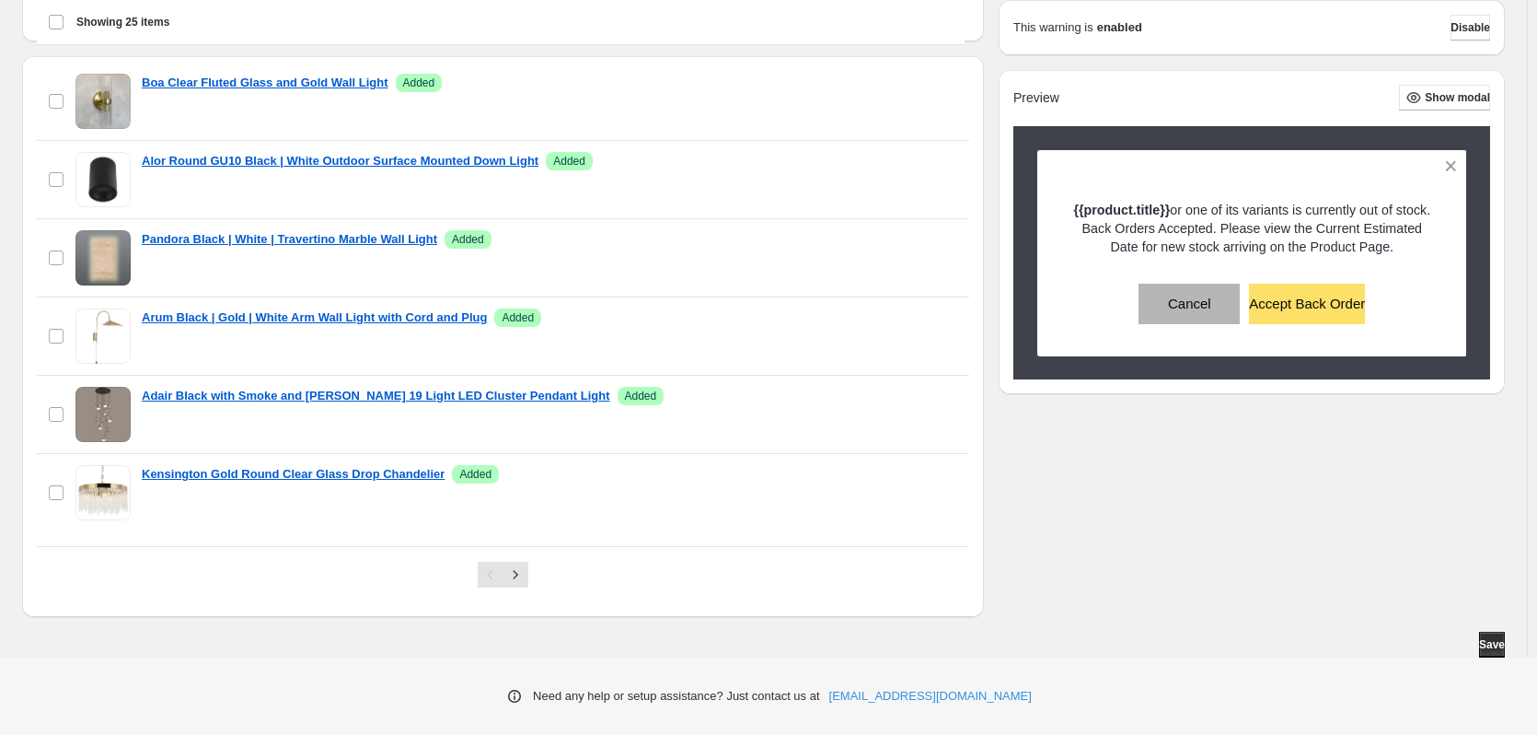
scroll to position [478, 0]
click at [1488, 643] on span "Save" at bounding box center [1492, 643] width 26 height 15
